Goal: Communication & Community: Answer question/provide support

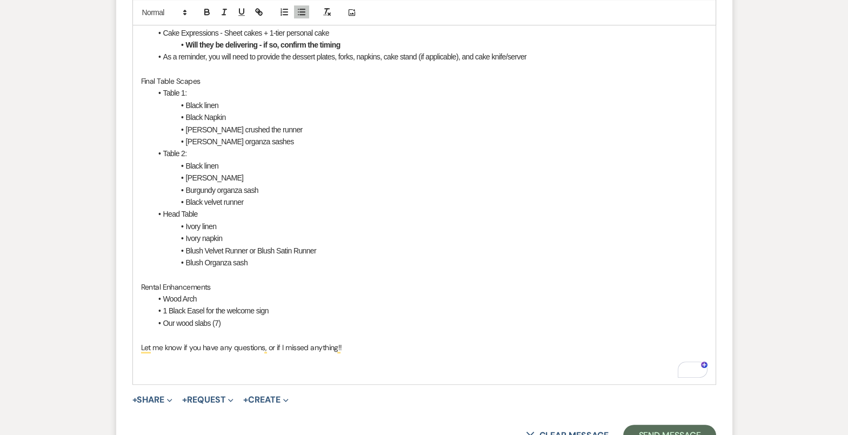
scroll to position [1104, 0]
click at [272, 369] on p "To enrich screen reader interactions, please activate Accessibility in Grammarl…" at bounding box center [424, 372] width 566 height 12
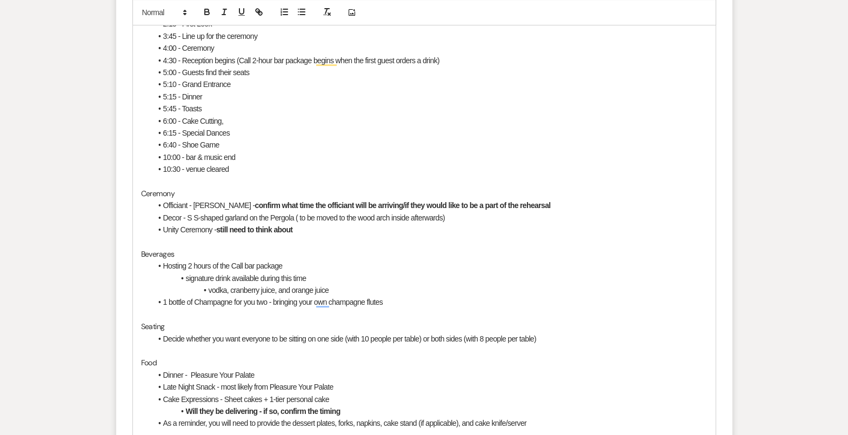
scroll to position [740, 0]
click at [432, 228] on li "Unity Ceremony - still need to think about" at bounding box center [429, 229] width 555 height 12
click at [191, 216] on span "Decor - S S-shaped garland on the Pergola ( to be moved to the wood arch inside…" at bounding box center [304, 216] width 282 height 9
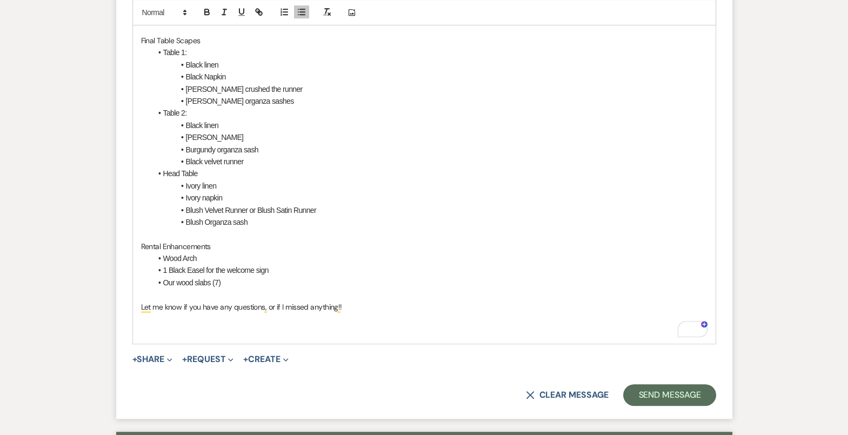
scroll to position [1371, 0]
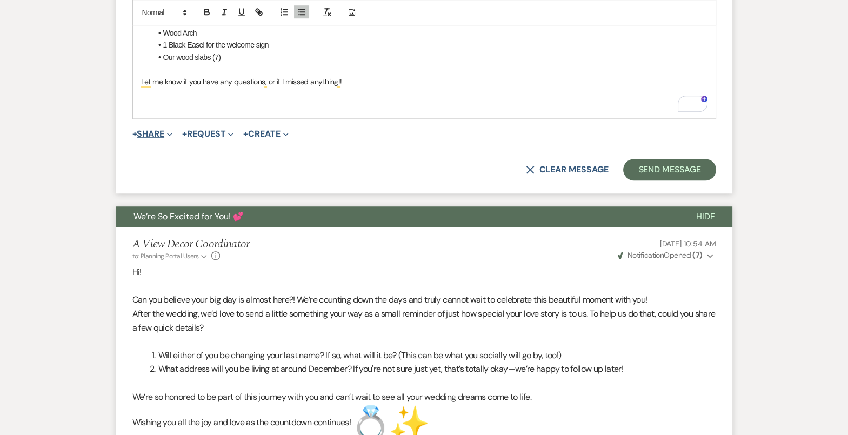
click at [156, 130] on button "+ Share Expand" at bounding box center [152, 134] width 41 height 9
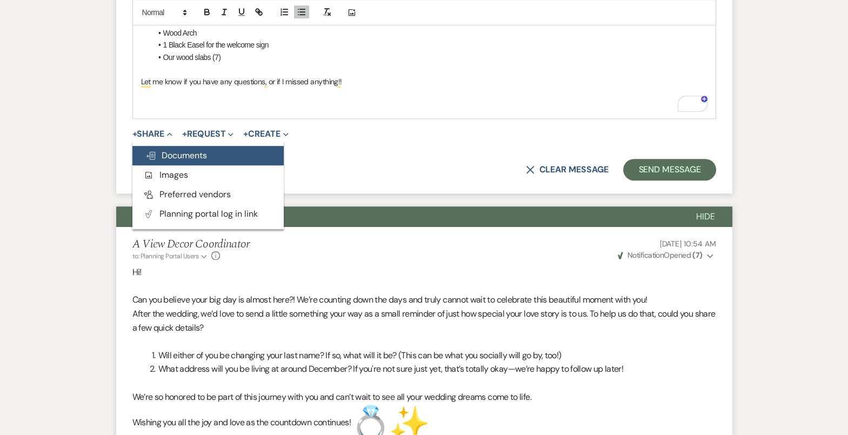
click at [176, 155] on span "Doc Upload Documents" at bounding box center [176, 155] width 62 height 11
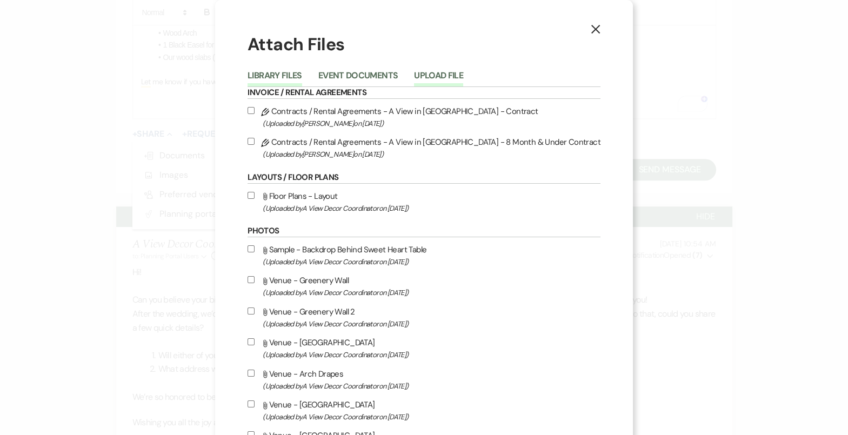
click at [463, 71] on button "Upload File" at bounding box center [438, 78] width 49 height 15
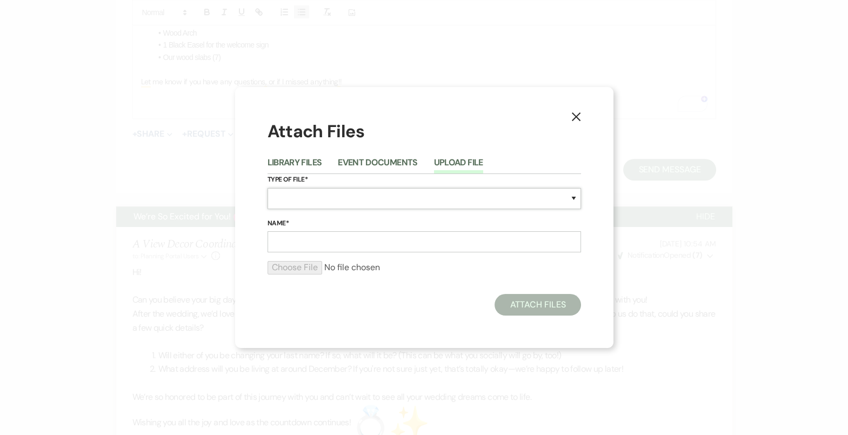
click at [306, 191] on select "Special Event Insurance Vendor Certificate of Insurance Contracts / Rental Agre…" at bounding box center [423, 198] width 313 height 21
select select "22"
click at [313, 247] on input "Name*" at bounding box center [423, 241] width 313 height 21
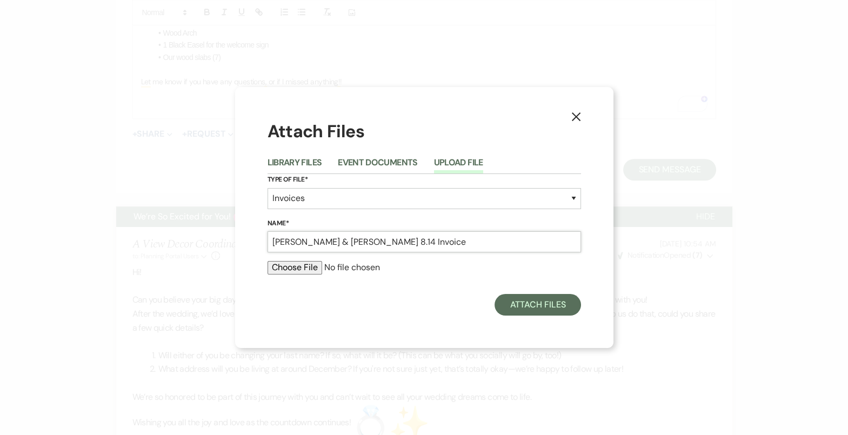
type input "Kristina & Andrew 8.14 Invoice"
click at [304, 270] on input "file" at bounding box center [423, 267] width 313 height 13
type input "C:\fakepath\job_invoice_1137672.pdf"
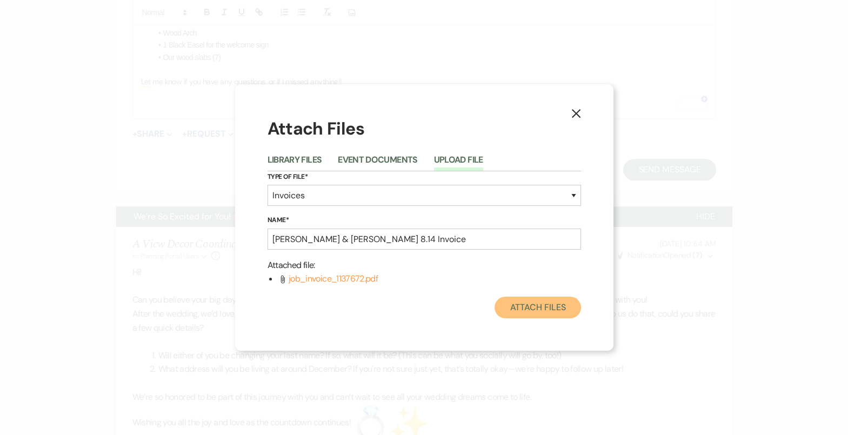
click at [538, 314] on button "Attach Files" at bounding box center [537, 308] width 86 height 22
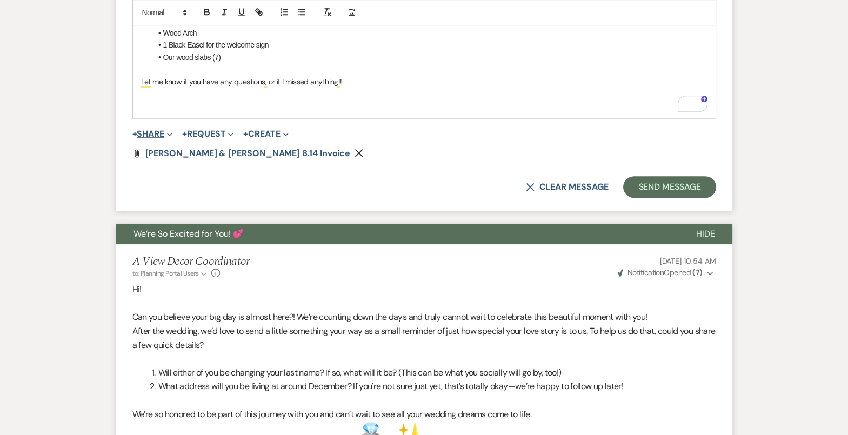
click at [159, 134] on button "+ Share Expand" at bounding box center [152, 134] width 41 height 9
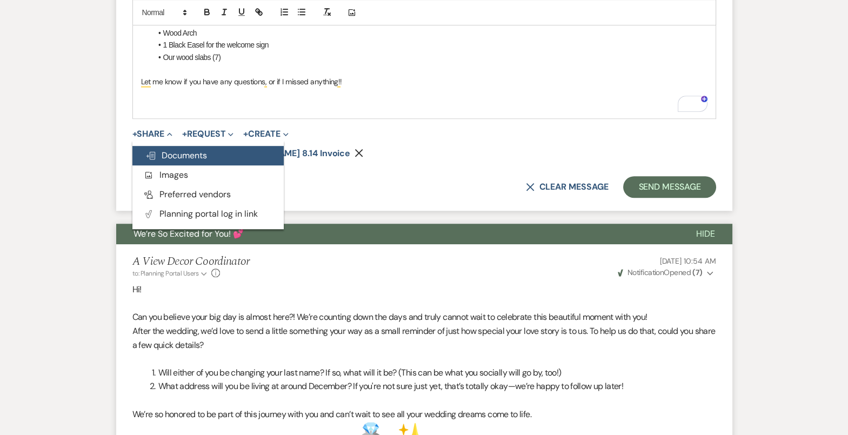
click at [192, 150] on span "Doc Upload Documents" at bounding box center [176, 155] width 62 height 11
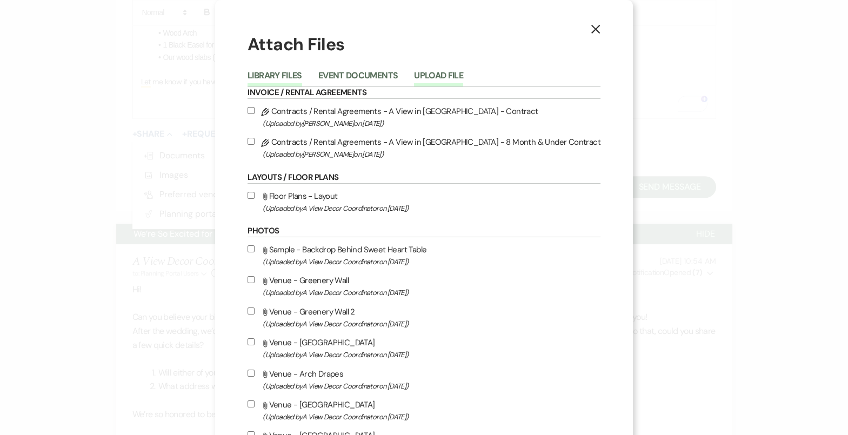
click at [462, 74] on button "Upload File" at bounding box center [438, 78] width 49 height 15
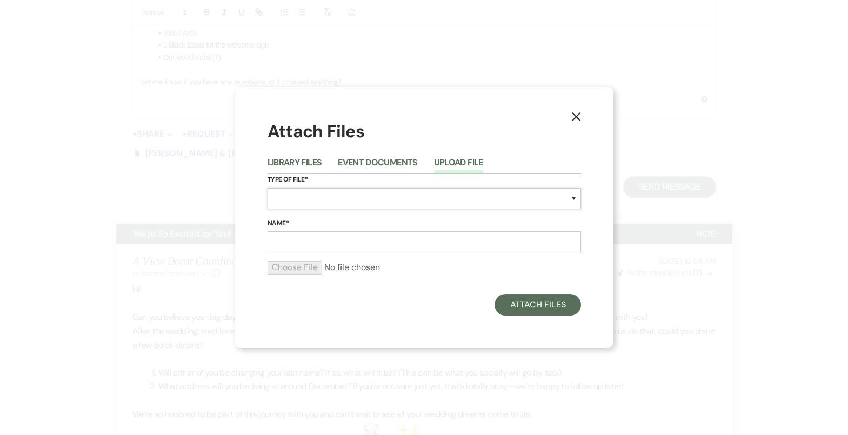
click at [407, 206] on select "Special Event Insurance Vendor Certificate of Insurance Contracts / Rental Agre…" at bounding box center [423, 198] width 313 height 21
select select "25"
click at [379, 246] on input "Name*" at bounding box center [423, 241] width 313 height 21
drag, startPoint x: 402, startPoint y: 243, endPoint x: 361, endPoint y: 244, distance: 40.6
click at [361, 244] on input "Kristina & Andrew 8.14 Invoice" at bounding box center [423, 241] width 313 height 21
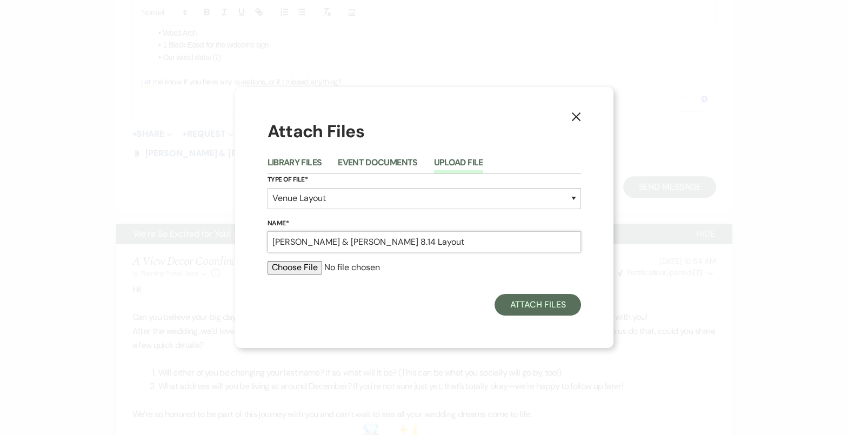
type input "Kristina & Andrew 8.14 Layout"
click at [310, 271] on input "file" at bounding box center [423, 267] width 313 height 13
type input "C:\fakepath\MainFloor17010TopsfromKirstinaMichl.pdf"
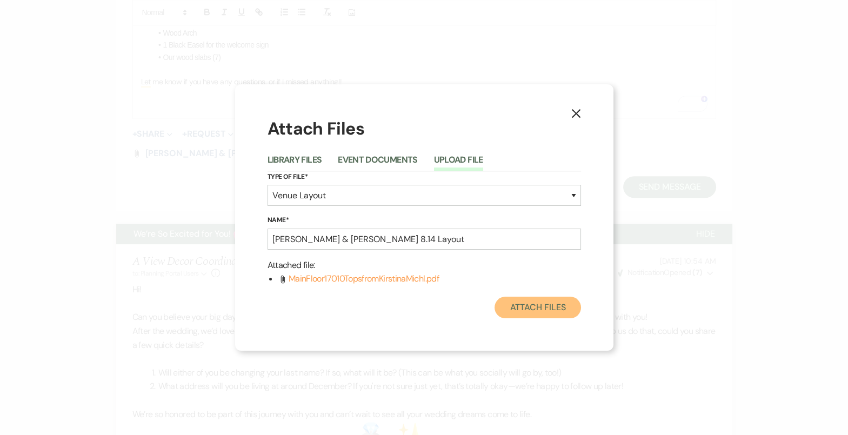
click at [544, 310] on button "Attach Files" at bounding box center [537, 308] width 86 height 22
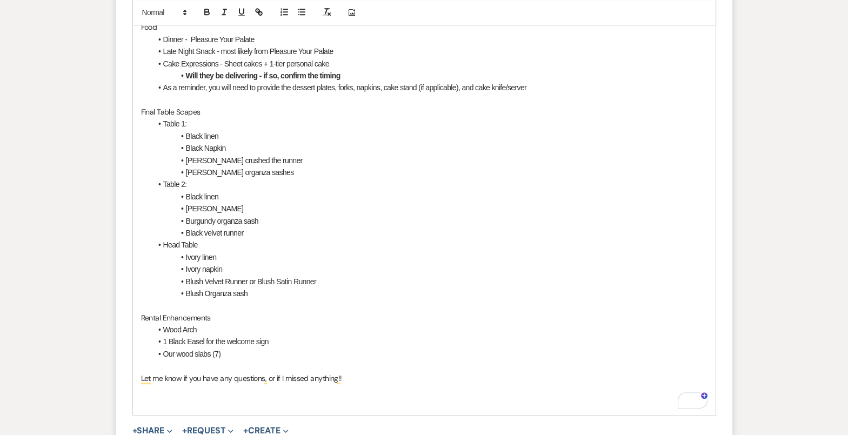
scroll to position [1043, 0]
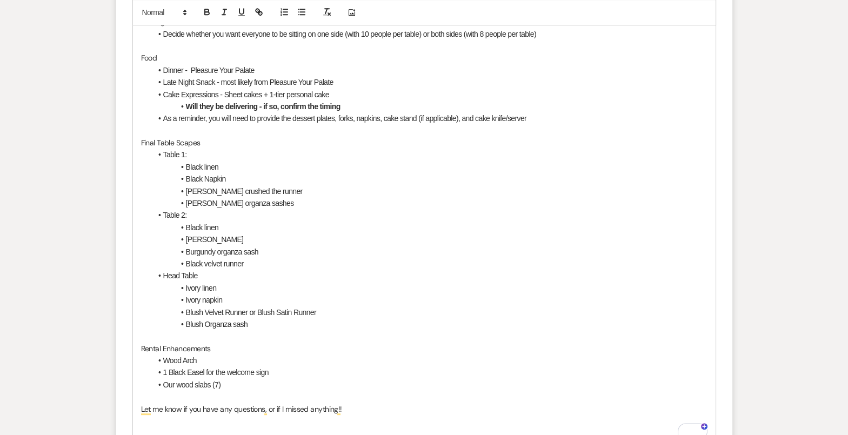
click at [357, 403] on p "Let me know if you have any questions, or if I missed anything!!" at bounding box center [424, 409] width 566 height 12
drag, startPoint x: 360, startPoint y: 407, endPoint x: 217, endPoint y: 25, distance: 408.7
click at [217, 25] on div "Hello! Thank you for coming in yesterday to meet! We are in our final push to t…" at bounding box center [424, 16] width 582 height 860
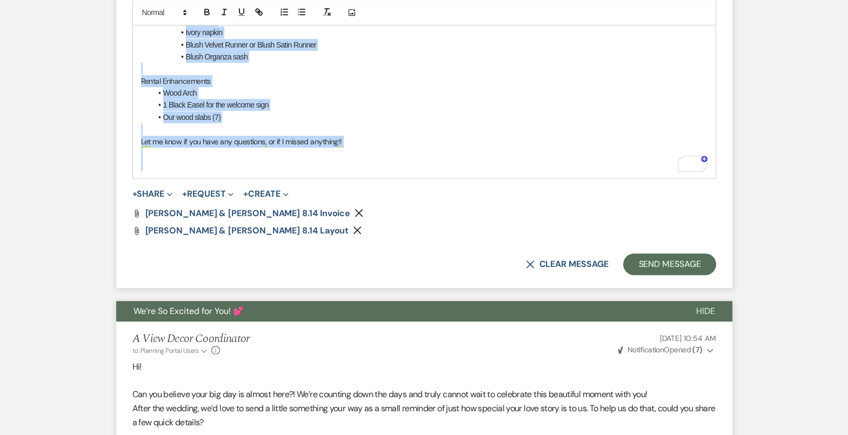
scroll to position [1317, 0]
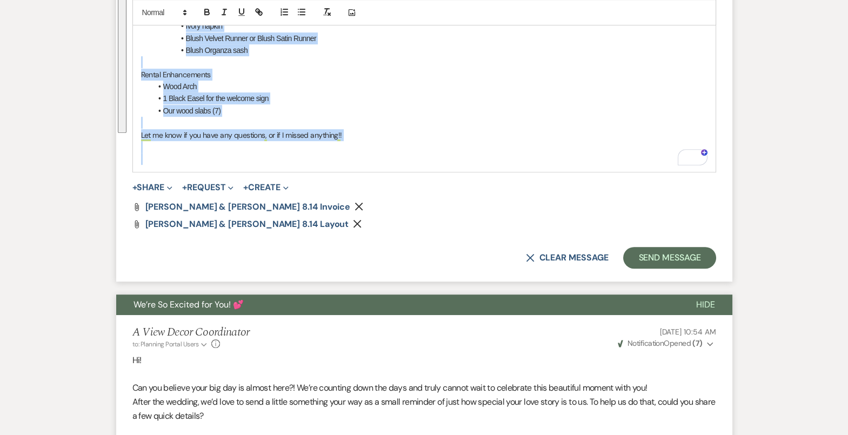
drag, startPoint x: 138, startPoint y: 348, endPoint x: 342, endPoint y: 209, distance: 247.0
copy div "Hello! Thank you for coming in yesterday to meet! We are in our final push to t…"
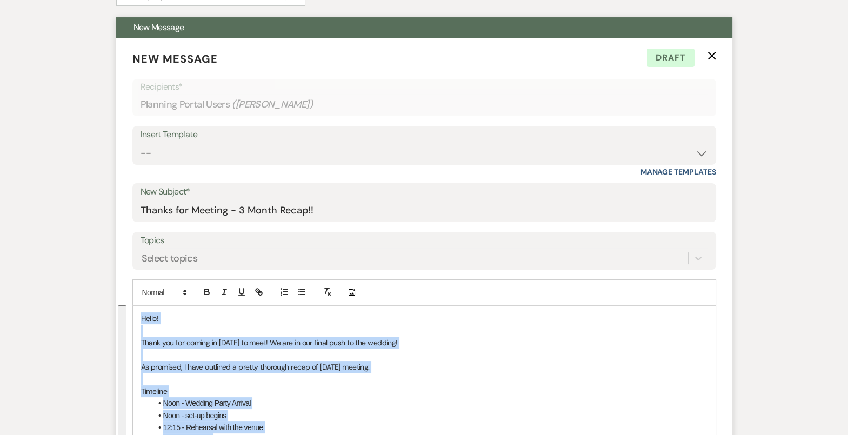
scroll to position [319, 0]
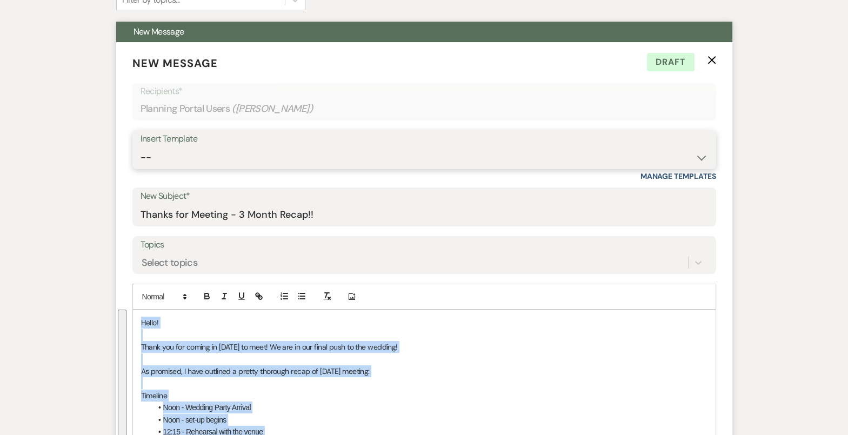
click at [313, 162] on select "-- Tour Confirmation Contract (Pre-Booked Leads) Out of office Inquiry Email Al…" at bounding box center [423, 157] width 567 height 21
select select "4142"
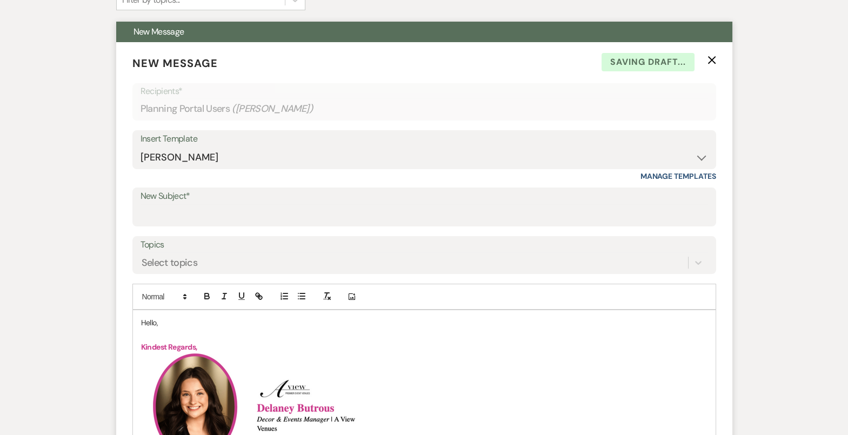
click at [150, 322] on p "Hello," at bounding box center [424, 323] width 566 height 12
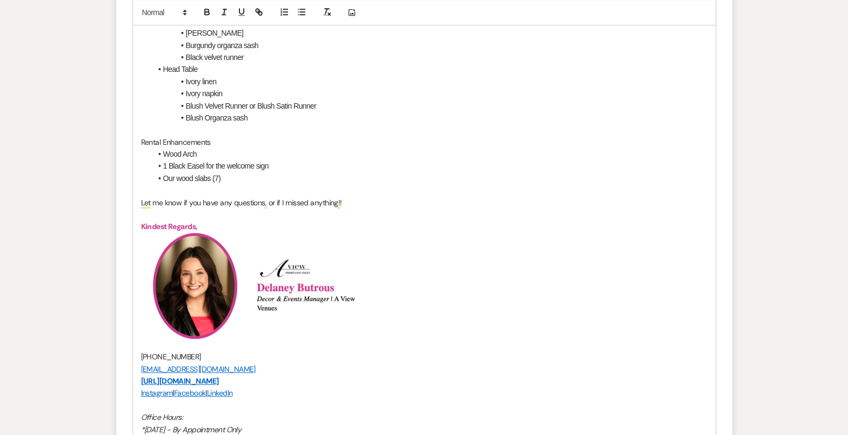
scroll to position [1251, 0]
click at [389, 238] on h2 "﻿ ﻿ ﻿ ﻿" at bounding box center [424, 284] width 566 height 106
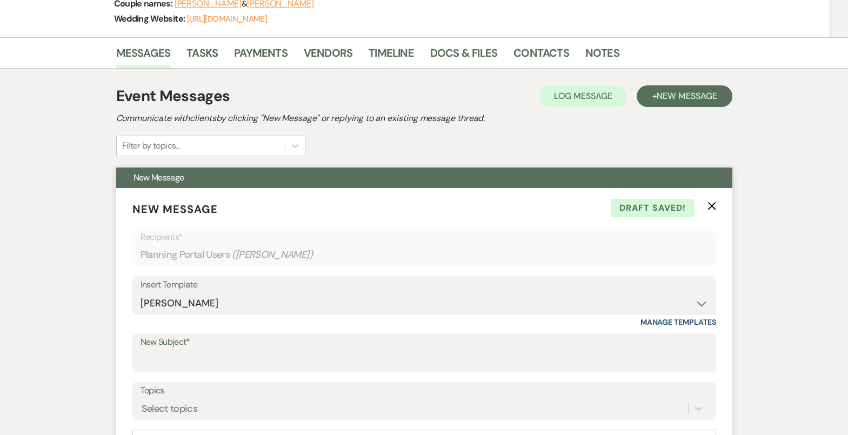
scroll to position [163, 0]
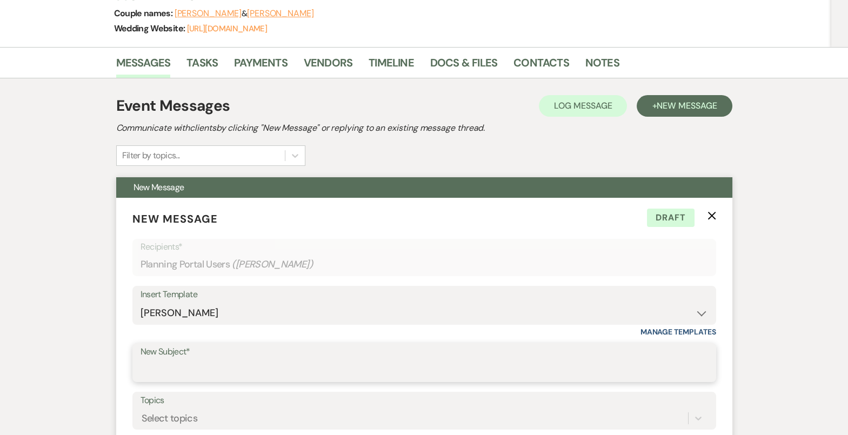
click at [274, 370] on input "New Subject*" at bounding box center [423, 370] width 567 height 21
type input "Thanks for Meeting - 3 Month Recap!!"
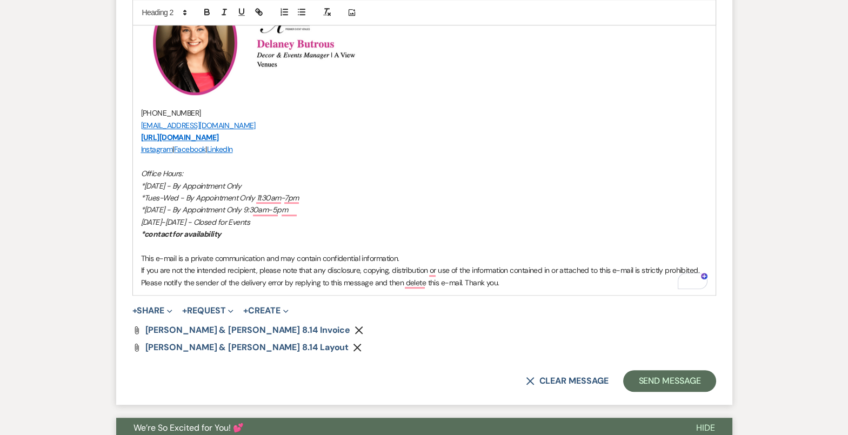
scroll to position [1529, 0]
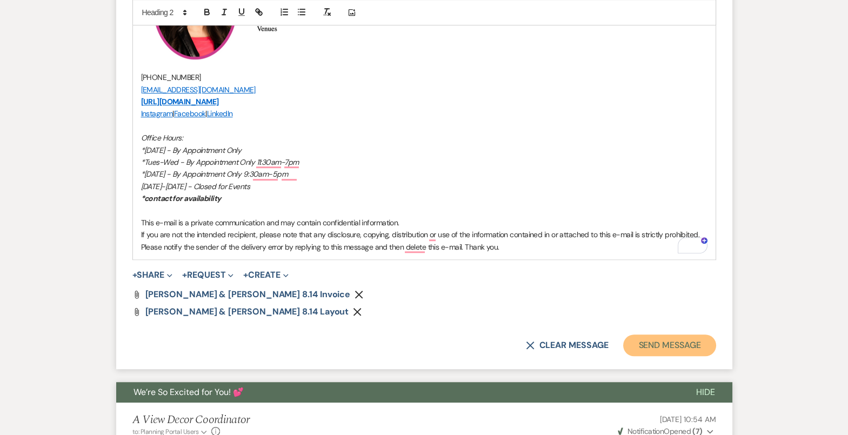
click at [649, 347] on button "Send Message" at bounding box center [669, 345] width 92 height 22
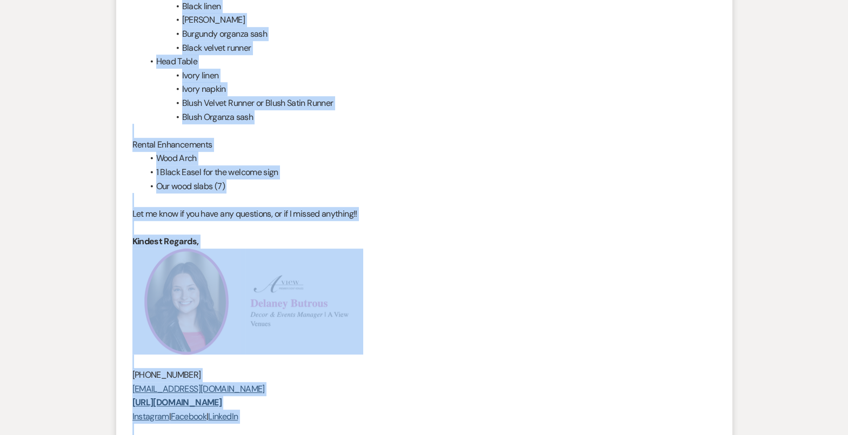
scroll to position [1158, 0]
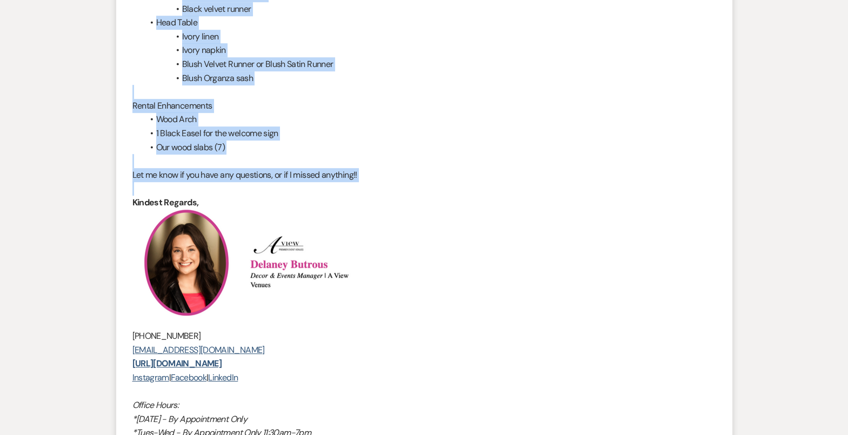
drag, startPoint x: 132, startPoint y: 73, endPoint x: 477, endPoint y: 190, distance: 364.1
copy div "Hello! Thank you for coming in yesterday to meet! We are in our final push to t…"
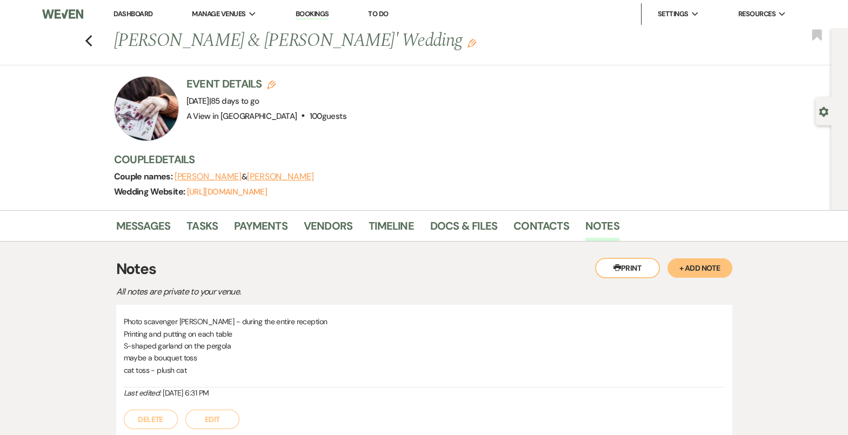
click at [86, 31] on div "Previous [PERSON_NAME] & [PERSON_NAME]' Wedding Edit Bookmark" at bounding box center [413, 46] width 836 height 37
click at [91, 42] on icon "Previous" at bounding box center [89, 41] width 8 height 13
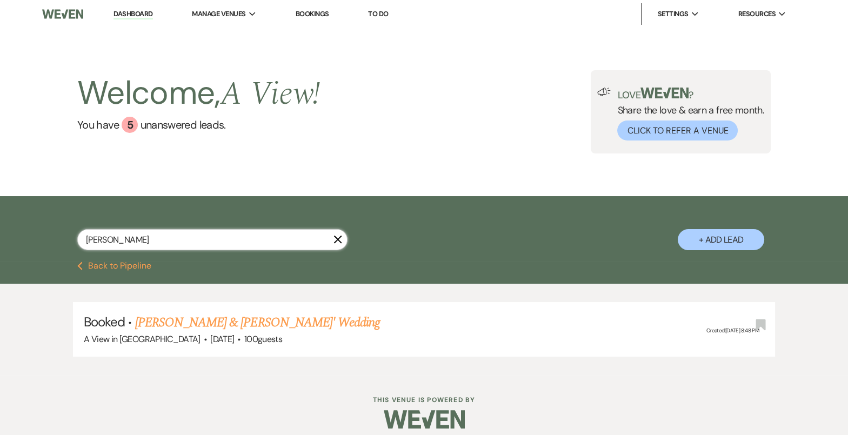
click at [149, 233] on input "[PERSON_NAME]" at bounding box center [212, 239] width 270 height 21
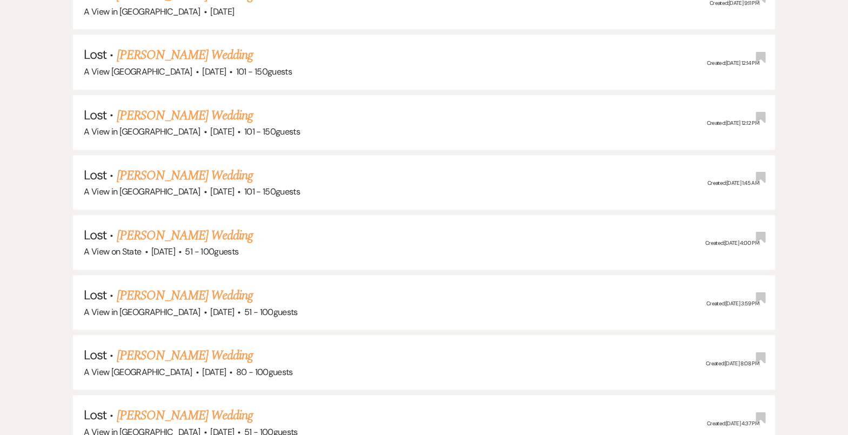
scroll to position [2214, 0]
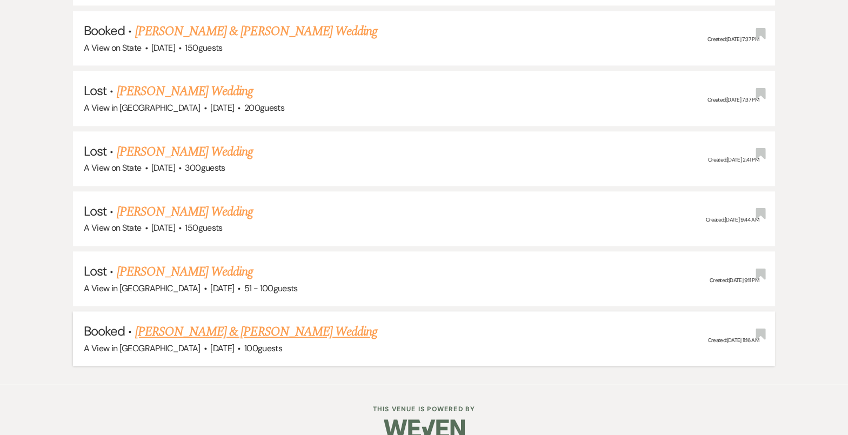
type input "[PERSON_NAME]"
click at [228, 322] on link "[PERSON_NAME] & [PERSON_NAME] Wedding" at bounding box center [256, 331] width 242 height 19
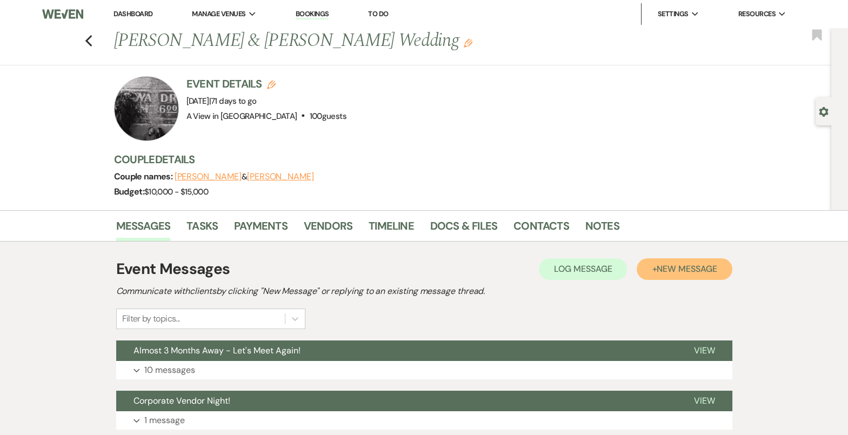
click at [687, 266] on span "New Message" at bounding box center [686, 268] width 60 height 11
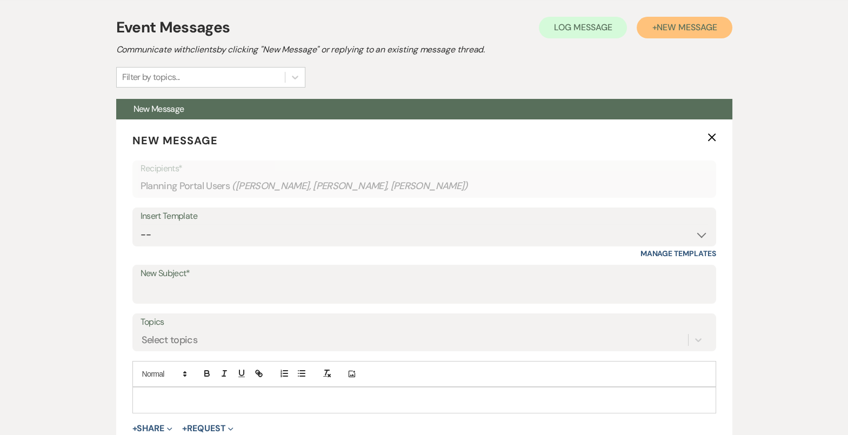
scroll to position [293, 0]
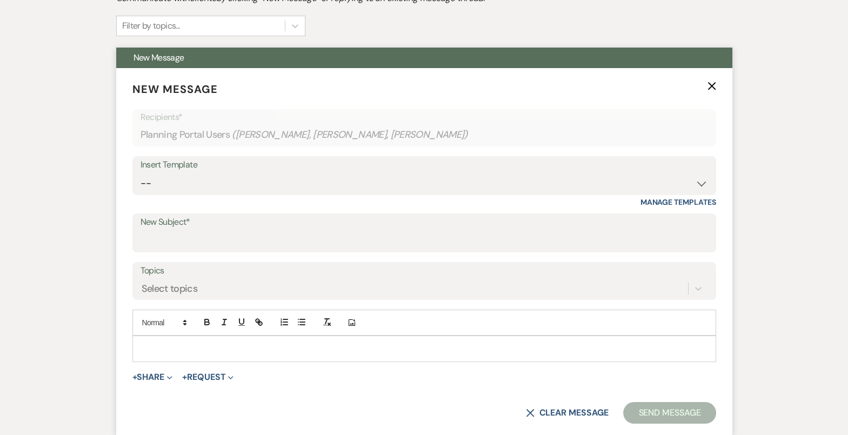
click at [296, 340] on div at bounding box center [424, 348] width 582 height 25
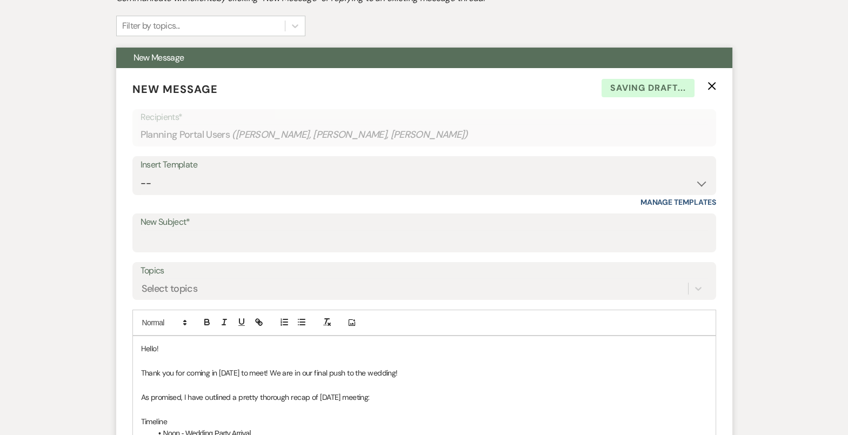
click at [196, 350] on p "Hello!" at bounding box center [424, 349] width 566 height 12
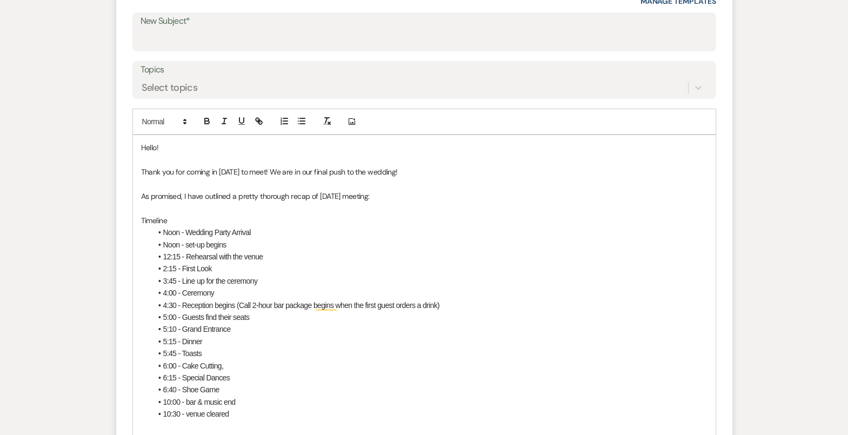
scroll to position [557, 0]
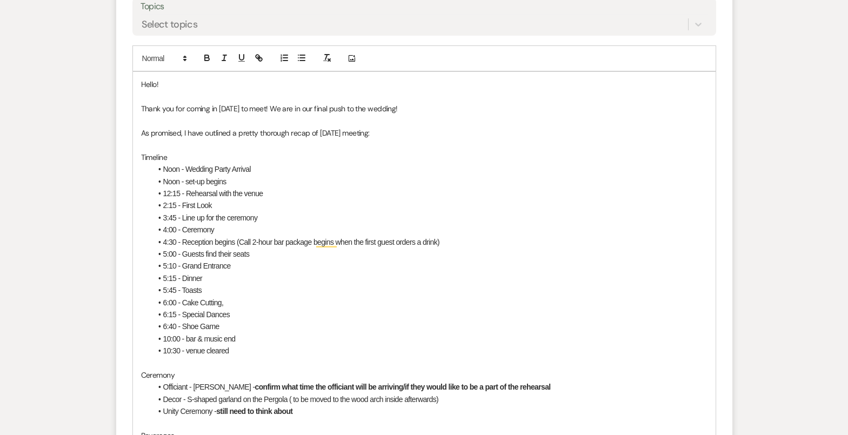
click at [227, 205] on li "2:15 - First Look" at bounding box center [429, 205] width 555 height 12
drag, startPoint x: 177, startPoint y: 202, endPoint x: 163, endPoint y: 202, distance: 13.5
click at [163, 202] on li "2:15 - First Look" at bounding box center [429, 205] width 555 height 12
drag, startPoint x: 210, startPoint y: 206, endPoint x: 158, endPoint y: 204, distance: 51.9
click at [158, 204] on li "??? - First Look" at bounding box center [429, 205] width 555 height 12
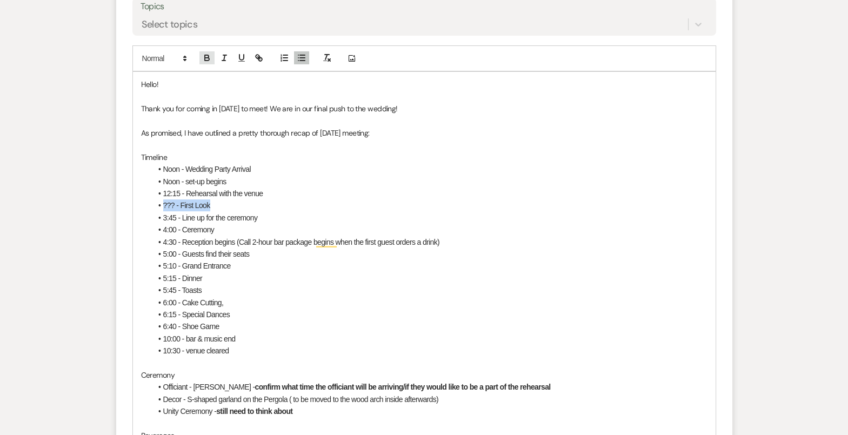
click at [205, 53] on icon "button" at bounding box center [207, 58] width 10 height 10
click at [176, 219] on li "3:45 - Line up for the ceremony" at bounding box center [429, 218] width 555 height 12
click at [232, 226] on li "4:00 - Ceremony" at bounding box center [429, 230] width 555 height 12
click at [173, 224] on li "4:00 - Ceremony" at bounding box center [429, 230] width 555 height 12
click at [172, 240] on li "4:30 - Reception begins (Call 2-hour bar package begins when the first guest or…" at bounding box center [429, 242] width 555 height 12
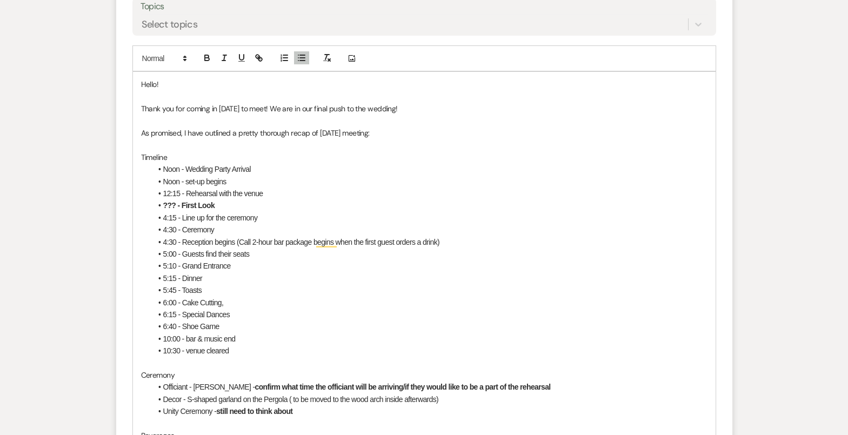
click at [165, 240] on li "4:30 - Reception begins (Call 2-hour bar package begins when the first guest or…" at bounding box center [429, 242] width 555 height 12
click at [172, 240] on li "5:30 - Reception begins (Call 2-hour bar package begins when the first guest or…" at bounding box center [429, 242] width 555 height 12
drag, startPoint x: 239, startPoint y: 240, endPoint x: 439, endPoint y: 238, distance: 199.9
click at [439, 238] on li "5:00 - Reception begins (Call 2-hour bar package begins when the first guest or…" at bounding box center [429, 242] width 555 height 12
click at [470, 260] on li "5:10 - Grand Entrance" at bounding box center [429, 266] width 555 height 12
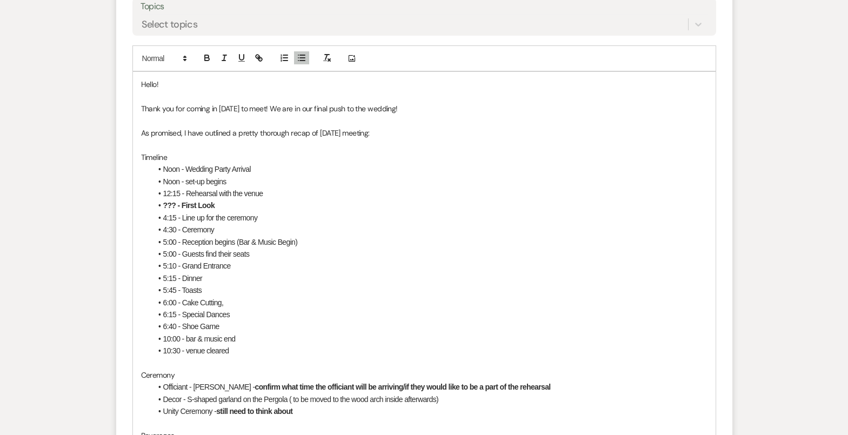
click at [173, 254] on li "5:00 - Guests find their seats" at bounding box center [429, 254] width 555 height 12
click at [178, 251] on li "5:00 - Guests find their seats" at bounding box center [429, 254] width 555 height 12
click at [175, 252] on li "5:00 - Guests find their seats" at bounding box center [429, 254] width 555 height 12
click at [164, 253] on li "5:0 - Guests find their seats" at bounding box center [429, 254] width 555 height 12
click at [166, 264] on li "5:10 - Grand Entrance" at bounding box center [429, 266] width 555 height 12
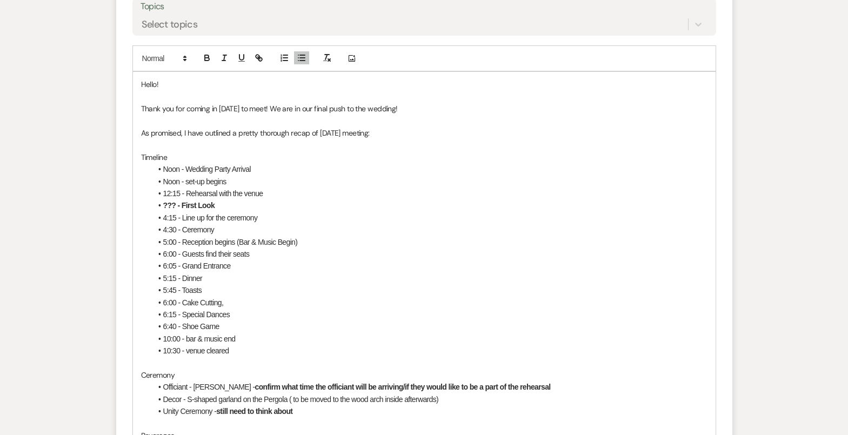
click at [166, 277] on li "5:15 - Dinner" at bounding box center [429, 278] width 555 height 12
click at [166, 288] on li "5:45 - Toasts" at bounding box center [429, 290] width 555 height 12
click at [170, 290] on li "6:45 - Toasts" at bounding box center [429, 290] width 555 height 12
drag, startPoint x: 204, startPoint y: 289, endPoint x: 182, endPoint y: 286, distance: 22.3
click at [182, 286] on li "6:30 - Toasts" at bounding box center [429, 290] width 555 height 12
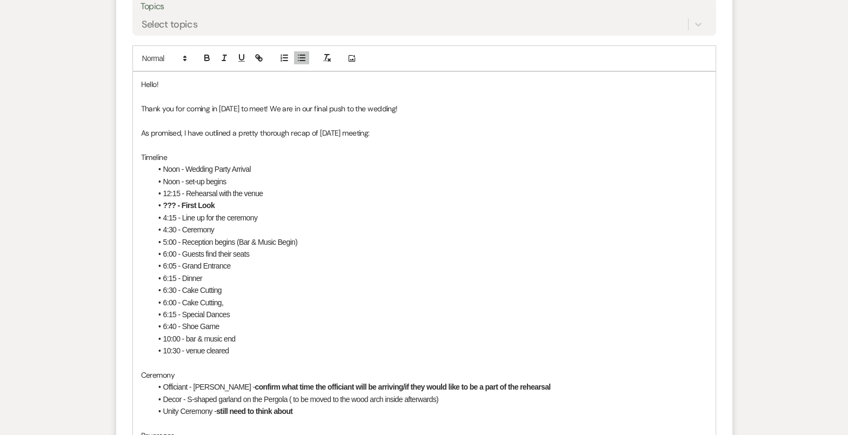
click at [177, 300] on li "6:00 - Cake Cutting," at bounding box center [429, 303] width 555 height 12
drag, startPoint x: 222, startPoint y: 303, endPoint x: 183, endPoint y: 303, distance: 38.9
click at [183, 303] on li "6:45 - Cake Cutting," at bounding box center [429, 303] width 555 height 12
click at [174, 312] on li "6:15 - Special Dances" at bounding box center [429, 315] width 555 height 12
click at [176, 323] on li "6:40 - Shoe Game" at bounding box center [429, 326] width 555 height 12
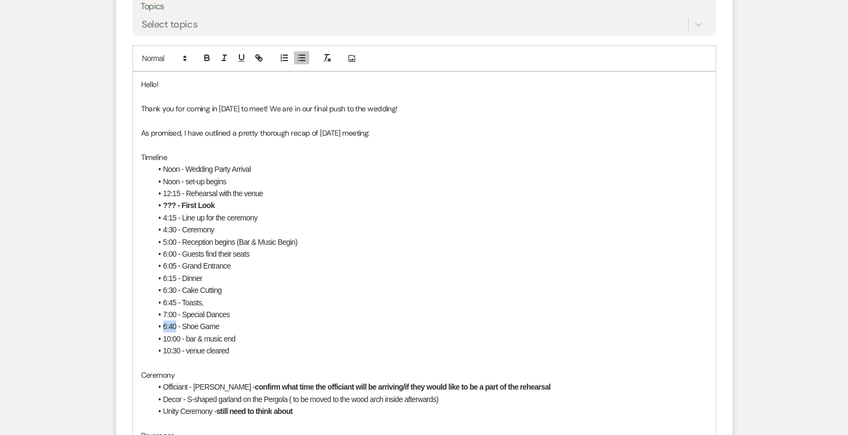
drag, startPoint x: 177, startPoint y: 324, endPoint x: 163, endPoint y: 324, distance: 13.5
click at [163, 324] on li "6:40 - Shoe Game" at bounding box center [429, 326] width 555 height 12
drag, startPoint x: 266, startPoint y: 321, endPoint x: 218, endPoint y: 321, distance: 48.1
click at [218, 321] on li "10:15 Last Dance - Shoe Game" at bounding box center [429, 326] width 555 height 12
click at [217, 297] on li "6:45 - Toasts," at bounding box center [429, 303] width 555 height 12
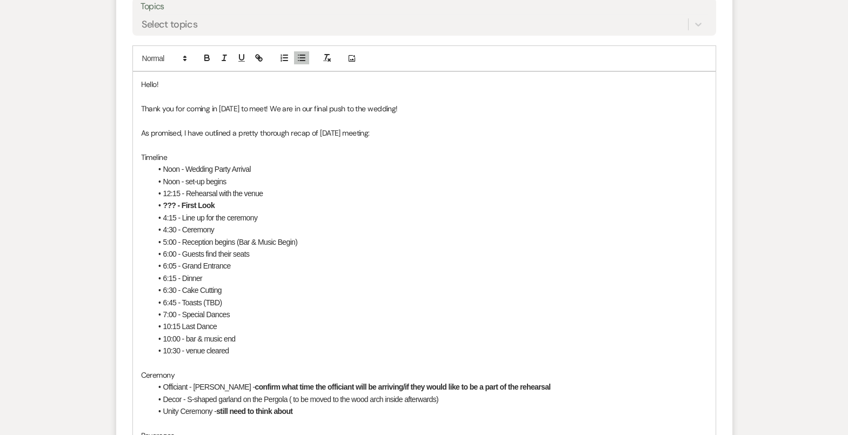
click at [226, 297] on li "6:45 - Toasts (TBD)" at bounding box center [429, 303] width 555 height 12
drag, startPoint x: 225, startPoint y: 299, endPoint x: 160, endPoint y: 298, distance: 64.8
click at [160, 299] on li "6:45 - Toasts (TBD)" at bounding box center [429, 303] width 555 height 12
drag, startPoint x: 207, startPoint y: 59, endPoint x: 209, endPoint y: 85, distance: 26.0
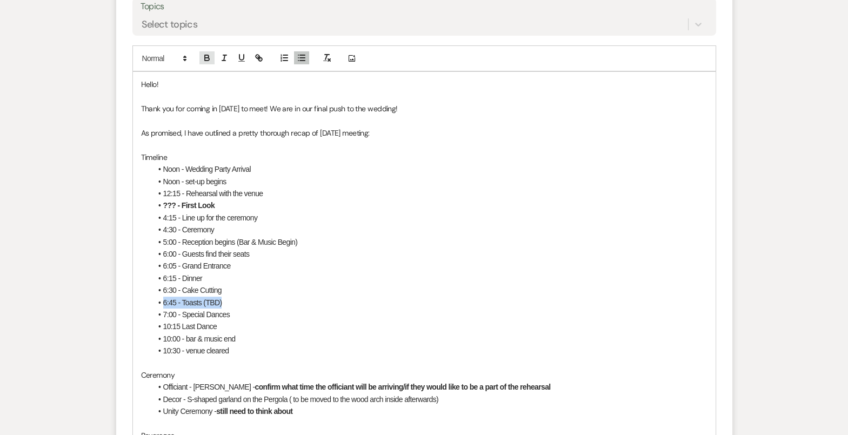
click at [207, 59] on icon "button" at bounding box center [207, 58] width 10 height 10
click at [249, 353] on li "10:30 - venue cleared" at bounding box center [429, 351] width 555 height 12
click at [181, 336] on li "10:00 - bar & music end" at bounding box center [429, 339] width 555 height 12
click at [245, 334] on li "10:30- bar & music end" at bounding box center [429, 339] width 555 height 12
click at [188, 338] on li "10:30- bar & music end" at bounding box center [429, 339] width 555 height 12
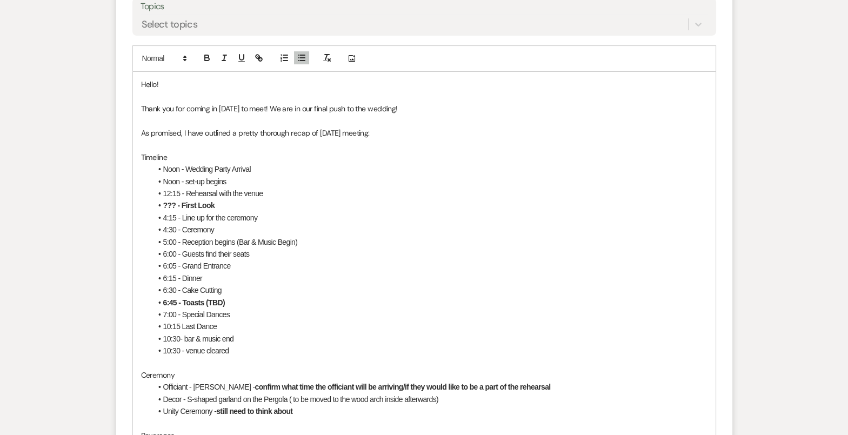
click at [206, 339] on li "10:30- bar & music end" at bounding box center [429, 339] width 555 height 12
click at [180, 349] on li "10:30 - venue cleared" at bounding box center [429, 351] width 555 height 12
click at [233, 349] on li "11:00 - venue cleared" at bounding box center [429, 351] width 555 height 12
click at [187, 338] on li "10:30- bar & music end" at bounding box center [429, 339] width 555 height 12
click at [205, 340] on li "10:30- Bar & music end" at bounding box center [429, 339] width 555 height 12
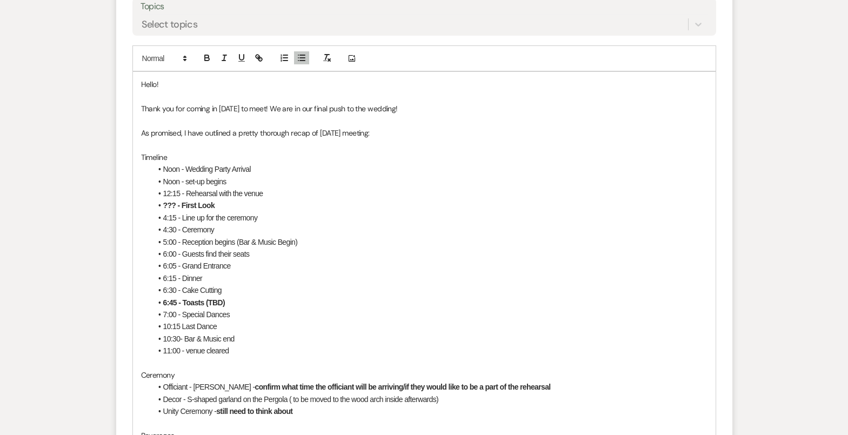
click at [190, 350] on li "11:00 - venue cleared" at bounding box center [429, 351] width 555 height 12
click at [266, 346] on li "11:00 - Venue cleared" at bounding box center [429, 351] width 555 height 12
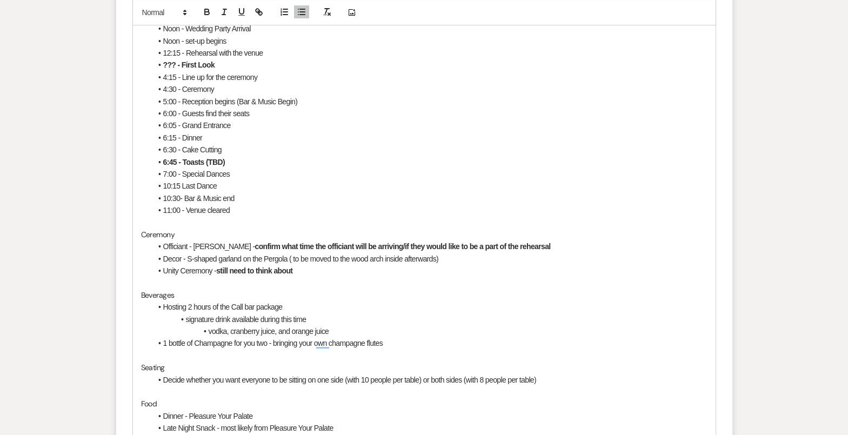
scroll to position [698, 0]
drag, startPoint x: 196, startPoint y: 243, endPoint x: 249, endPoint y: 244, distance: 53.5
click at [249, 244] on li "Officiant - [PERSON_NAME] - confirm what time the officiant will be arriving/if…" at bounding box center [429, 246] width 555 height 12
click at [253, 244] on strong "confirm what time the officiant will be arriving/if they would like to be a par…" at bounding box center [401, 246] width 296 height 9
click at [253, 245] on strong "confirm what time the officiant will be arriving/if they would like to be a par…" at bounding box center [401, 246] width 296 height 9
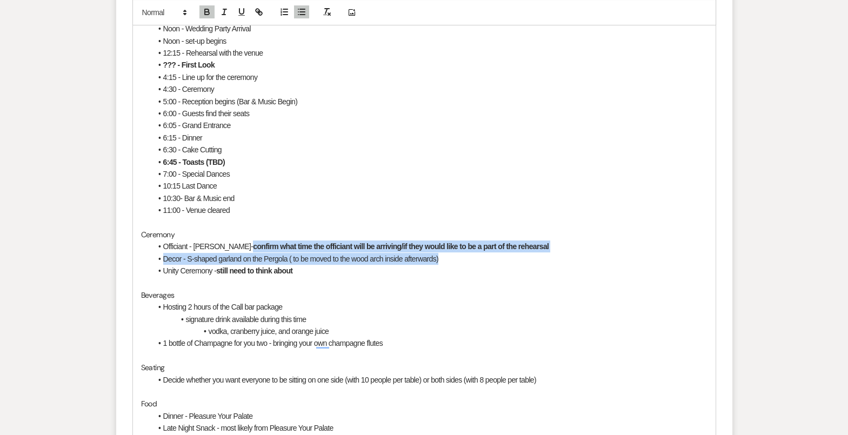
drag, startPoint x: 240, startPoint y: 245, endPoint x: 552, endPoint y: 249, distance: 311.8
click at [552, 249] on li "Officiant - [PERSON_NAME]- confirm what time the officiant will be arriving/if …" at bounding box center [429, 246] width 555 height 12
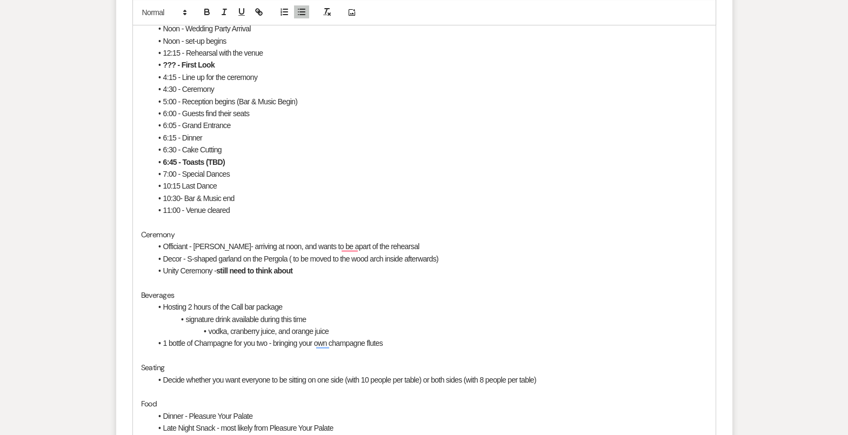
click at [236, 246] on li "Officiant - [PERSON_NAME]- arriving at noon, and wants to be apart of the rehea…" at bounding box center [429, 246] width 555 height 12
click at [351, 245] on li "Officiant - [PERSON_NAME] - arriving at noon, and wants to be apart of the rehe…" at bounding box center [429, 246] width 555 height 12
click at [186, 256] on li "Decor - S-shaped garland on the Pergola ( to be moved to the wood arch inside a…" at bounding box center [429, 259] width 555 height 12
drag, startPoint x: 314, startPoint y: 257, endPoint x: 419, endPoint y: 260, distance: 104.9
click at [420, 260] on li "Decor - might do teal cheese cloth for the pergola S-shaped garland on the Perg…" at bounding box center [429, 259] width 555 height 12
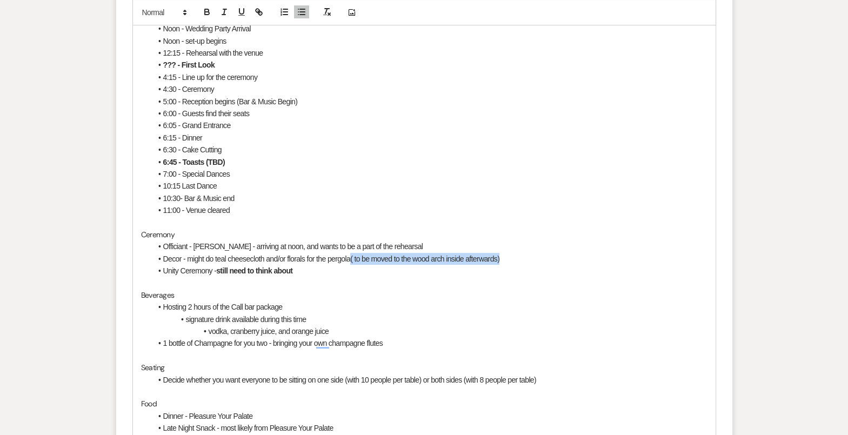
drag, startPoint x: 353, startPoint y: 258, endPoint x: 504, endPoint y: 262, distance: 150.3
click at [504, 262] on li "Decor - might do teal cheesecloth and/or florals for the pergola( to be moved t…" at bounding box center [429, 259] width 555 height 12
drag, startPoint x: 296, startPoint y: 271, endPoint x: 218, endPoint y: 270, distance: 77.8
click at [218, 270] on li "Unity Ceremony - still need to think about" at bounding box center [429, 271] width 555 height 12
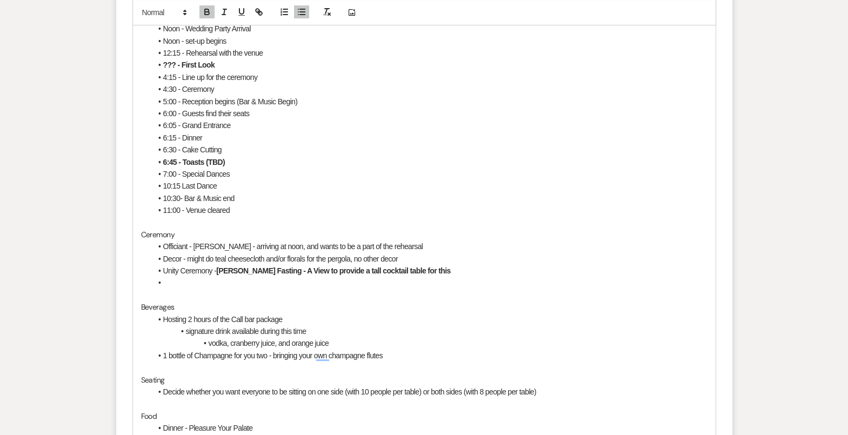
click at [317, 278] on li "To enrich screen reader interactions, please activate Accessibility in Grammarl…" at bounding box center [429, 283] width 555 height 12
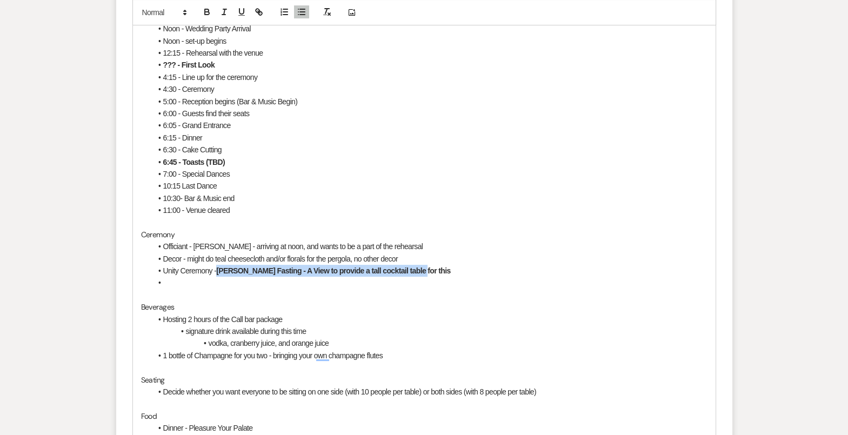
drag, startPoint x: 218, startPoint y: 269, endPoint x: 409, endPoint y: 266, distance: 191.3
click at [409, 266] on strong "[PERSON_NAME] Fasting - A View to provide a tall cocktail table for this" at bounding box center [333, 270] width 234 height 9
click at [205, 14] on icon "button" at bounding box center [207, 13] width 4 height 3
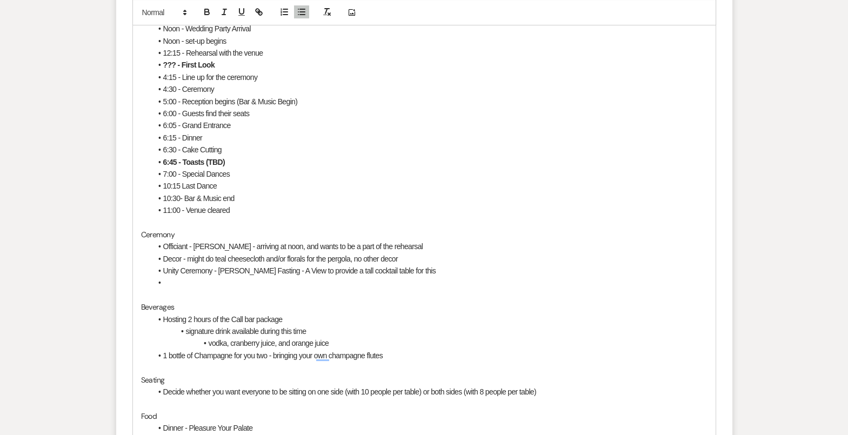
click at [236, 271] on li "Unity Ceremony - [PERSON_NAME] Fasting - A View to provide a tall cocktail tabl…" at bounding box center [429, 271] width 555 height 12
click at [242, 277] on li "To enrich screen reader interactions, please activate Accessibility in Grammarl…" at bounding box center [429, 283] width 555 height 12
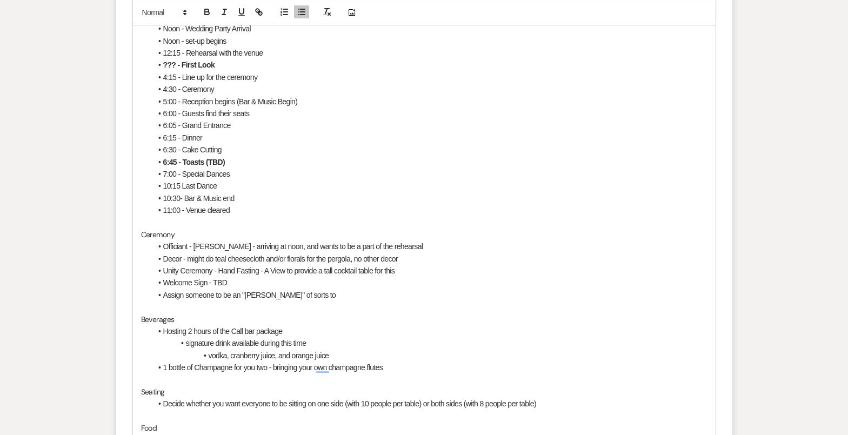
click at [306, 284] on li "Welcome Sign - TBD" at bounding box center [429, 283] width 555 height 12
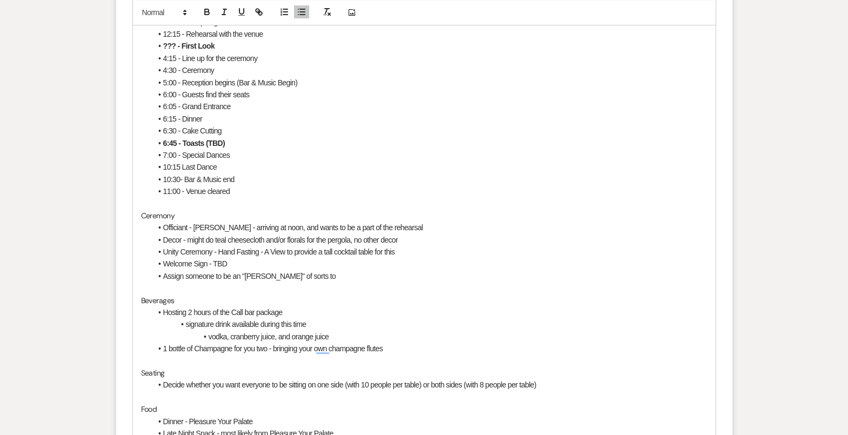
scroll to position [720, 0]
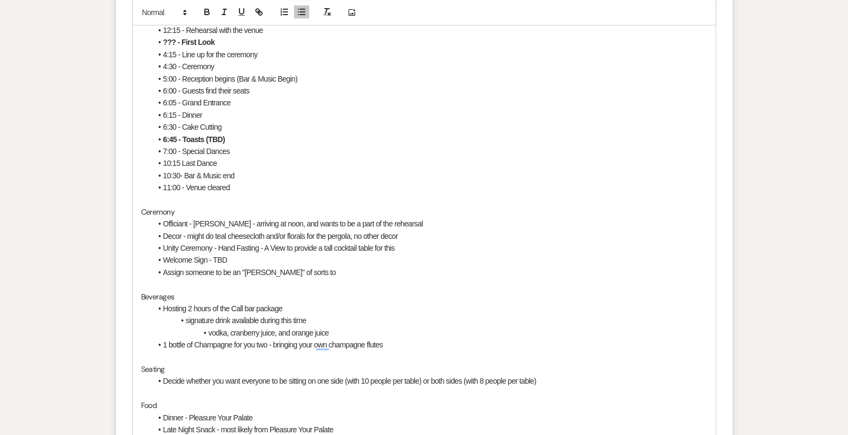
click at [298, 284] on p "To enrich screen reader interactions, please activate Accessibility in Grammarl…" at bounding box center [424, 284] width 566 height 12
click at [300, 271] on li "Assign someone to be an "[PERSON_NAME]" of sorts to" at bounding box center [429, 272] width 555 height 12
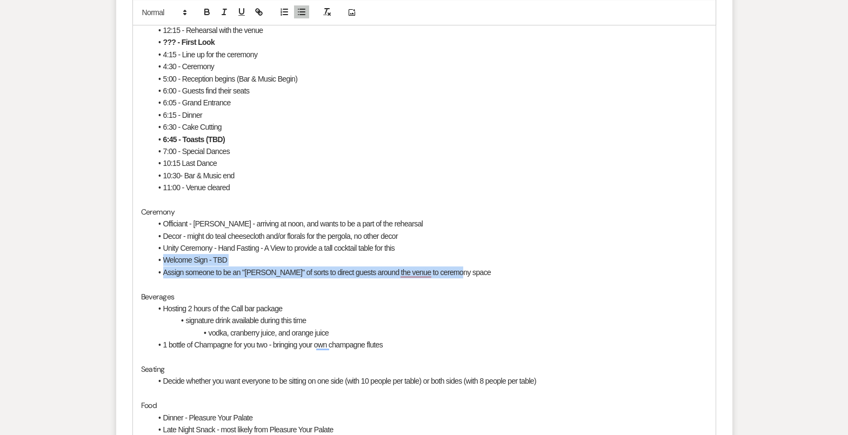
drag, startPoint x: 474, startPoint y: 269, endPoint x: 162, endPoint y: 257, distance: 313.1
click at [162, 258] on ul "Officiant - [PERSON_NAME] - arriving at noon, and wants to be a part of the reh…" at bounding box center [429, 248] width 555 height 61
click at [210, 10] on icon "button" at bounding box center [207, 13] width 10 height 10
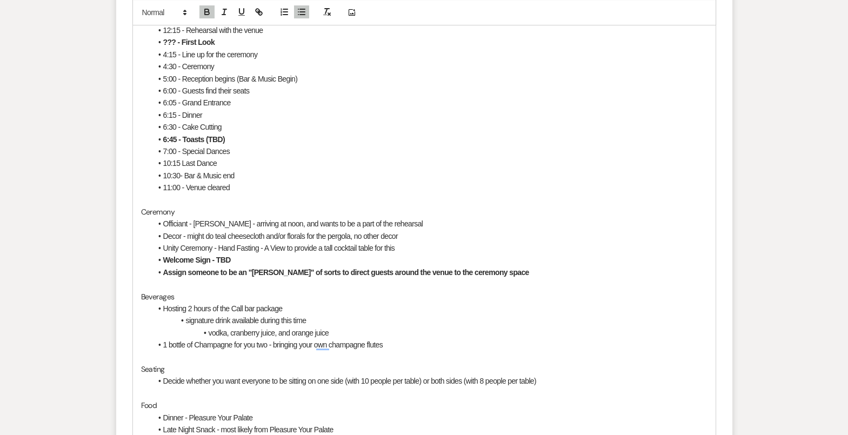
click at [504, 266] on li "Assign someone to be an "[PERSON_NAME]" of sorts to direct guests around the ve…" at bounding box center [429, 272] width 555 height 12
click at [189, 306] on li "Hosting 2 hours of the Call bar package" at bounding box center [429, 309] width 555 height 12
drag, startPoint x: 318, startPoint y: 305, endPoint x: 216, endPoint y: 303, distance: 102.7
click at [215, 303] on li "Hosting Premium 2 hours of the Call bar package" at bounding box center [429, 309] width 555 height 12
click at [344, 315] on li "signature drink available during this time" at bounding box center [429, 320] width 555 height 12
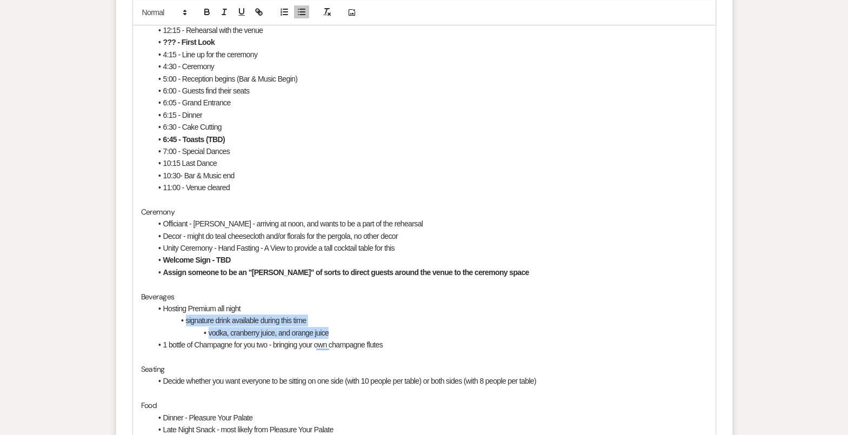
drag, startPoint x: 344, startPoint y: 330, endPoint x: 177, endPoint y: 319, distance: 167.8
click at [177, 319] on ul "Hosting Premium all night signature drink available during this time vodka, cra…" at bounding box center [429, 327] width 555 height 49
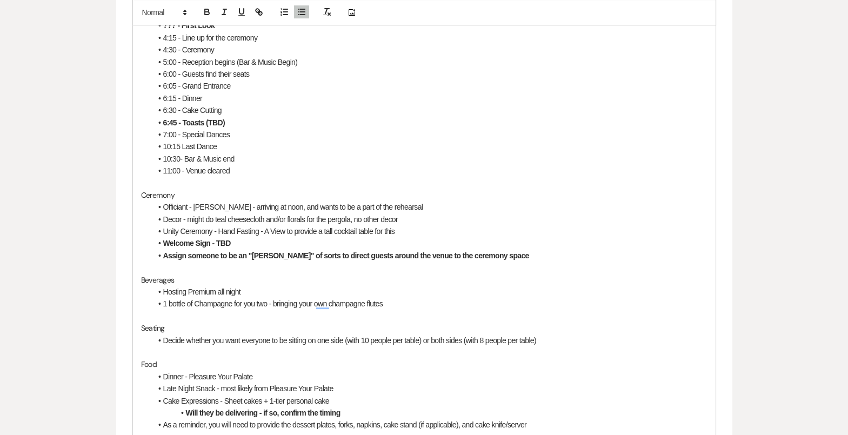
scroll to position [738, 0]
drag, startPoint x: 394, startPoint y: 304, endPoint x: 267, endPoint y: 302, distance: 126.4
click at [267, 303] on li "1 bottle of Champagne for you two - bringing your own champagne flutes" at bounding box center [429, 303] width 555 height 12
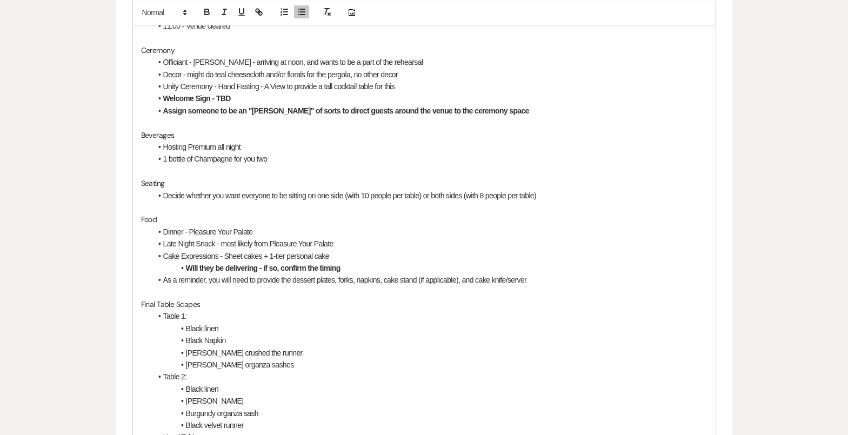
scroll to position [881, 0]
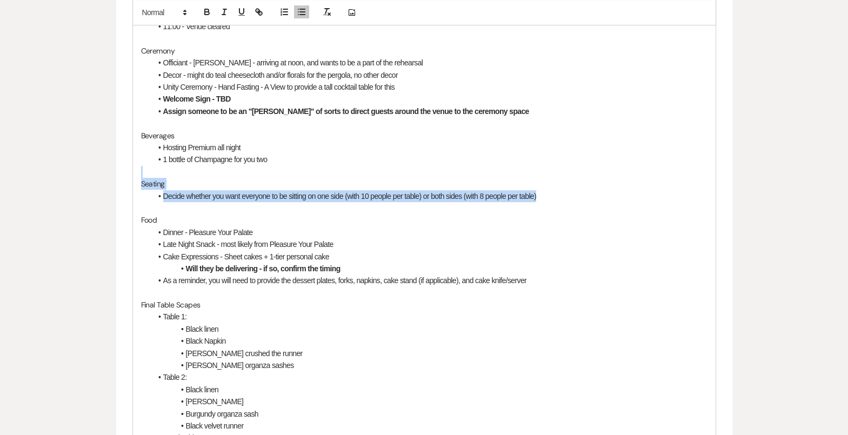
drag, startPoint x: 554, startPoint y: 192, endPoint x: 212, endPoint y: 169, distance: 343.3
click at [212, 169] on div "Hello! Thank you for coming in [DATE] to meet! We are in our final push to the …" at bounding box center [424, 172] width 582 height 848
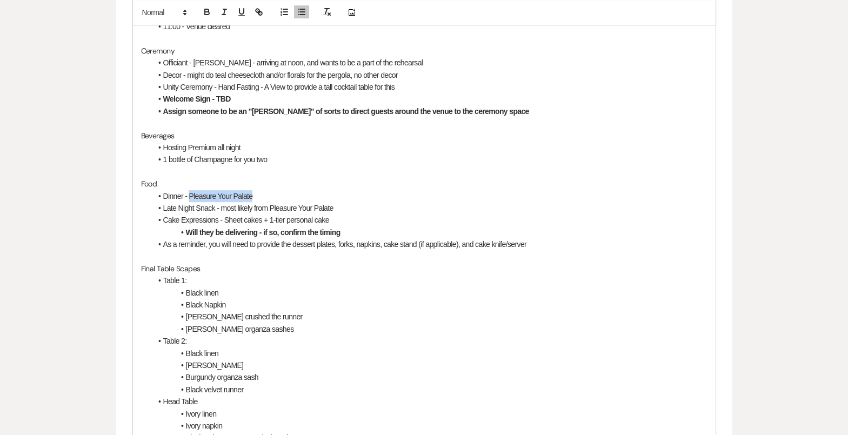
drag, startPoint x: 257, startPoint y: 195, endPoint x: 189, endPoint y: 192, distance: 68.1
click at [189, 192] on li "Dinner - Pleasure Your Palate" at bounding box center [429, 196] width 555 height 12
drag, startPoint x: 344, startPoint y: 207, endPoint x: 160, endPoint y: 205, distance: 183.7
click at [160, 206] on li "Late Night Snack - most likely from Pleasure Your Palate" at bounding box center [429, 208] width 555 height 12
drag, startPoint x: 217, startPoint y: 220, endPoint x: 162, endPoint y: 218, distance: 55.2
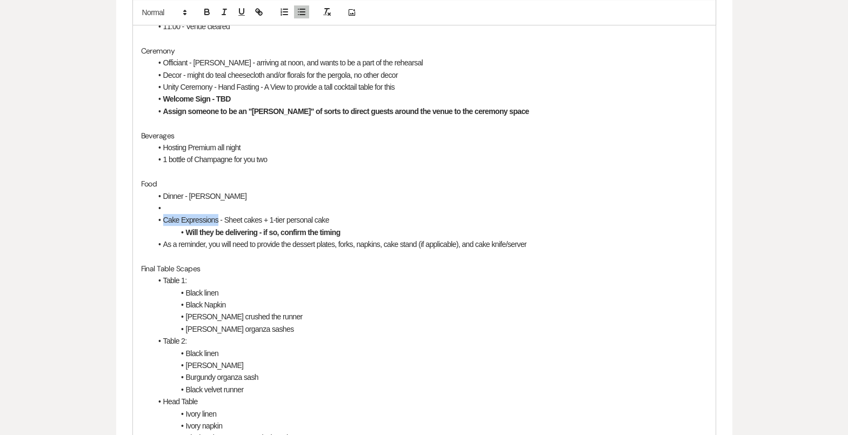
click at [162, 218] on li "Cake Expressions - Sheet cakes + 1-tier personal cake" at bounding box center [429, 220] width 555 height 12
click at [165, 206] on li "To enrich screen reader interactions, please activate Accessibility in Grammarl…" at bounding box center [429, 208] width 555 height 12
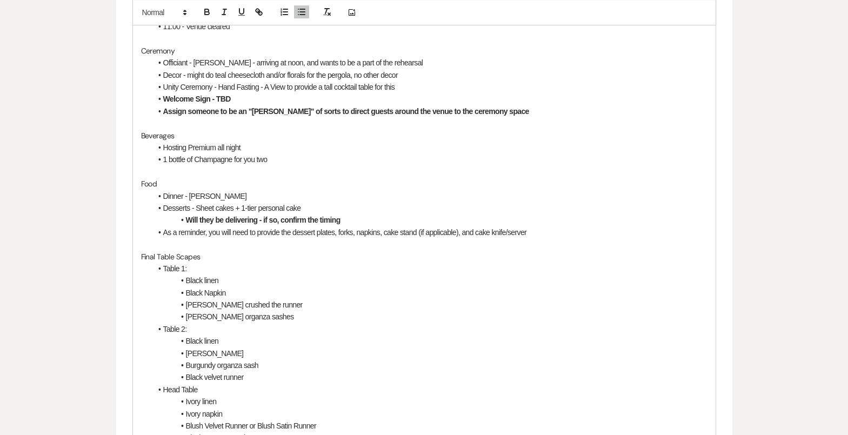
click at [198, 207] on li "Desserts - Sheet cakes + 1-tier personal cake" at bounding box center [429, 208] width 555 height 12
drag, startPoint x: 244, startPoint y: 206, endPoint x: 288, endPoint y: 210, distance: 43.9
click at [289, 210] on li "Desserts - Sheet cakes + 1-tier personal cake" at bounding box center [429, 208] width 555 height 12
click at [303, 210] on li "Desserts - Sheet cakes + 1-tier personal cake" at bounding box center [429, 208] width 555 height 12
drag, startPoint x: 303, startPoint y: 209, endPoint x: 243, endPoint y: 207, distance: 60.0
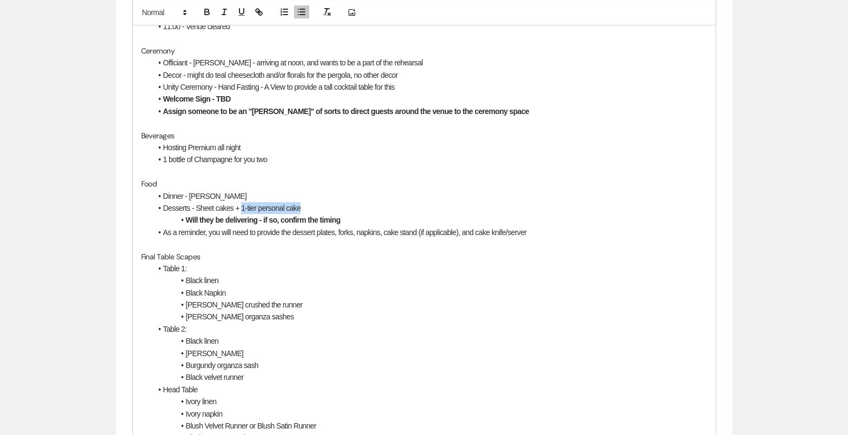
click at [243, 207] on li "Desserts - Sheet cakes + 1-tier personal cake" at bounding box center [429, 208] width 555 height 12
click at [233, 206] on li "Desserts - Sheet cakes + Cannolis" at bounding box center [429, 208] width 555 height 12
click at [305, 211] on li "Desserts - Sheet cakes (Costco) + Cannolis" at bounding box center [429, 208] width 555 height 12
drag, startPoint x: 351, startPoint y: 220, endPoint x: 187, endPoint y: 217, distance: 163.7
click at [187, 217] on li "Will they be delivering - if so, confirm the timing" at bounding box center [429, 220] width 555 height 12
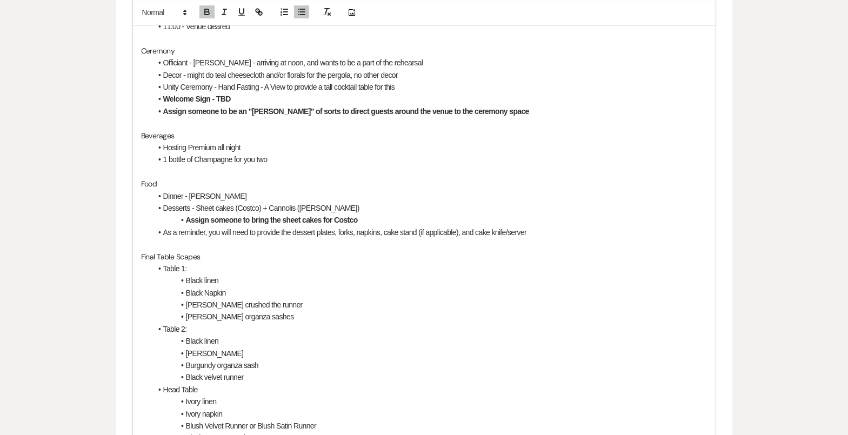
click at [331, 218] on strong "Assign someone to bring the sheet cakes for Costco" at bounding box center [272, 220] width 172 height 9
click at [382, 219] on li "Assign someone to bring the sheet cakes from Costco" at bounding box center [429, 220] width 555 height 12
drag, startPoint x: 385, startPoint y: 230, endPoint x: 463, endPoint y: 233, distance: 77.9
click at [464, 233] on li "As a reminder, you will need to provide the dessert plates, forks, napkins, cak…" at bounding box center [429, 232] width 555 height 12
click at [476, 231] on li "As a reminder, you will need to provide the dessert plates, forks, napkins, and…" at bounding box center [429, 232] width 555 height 12
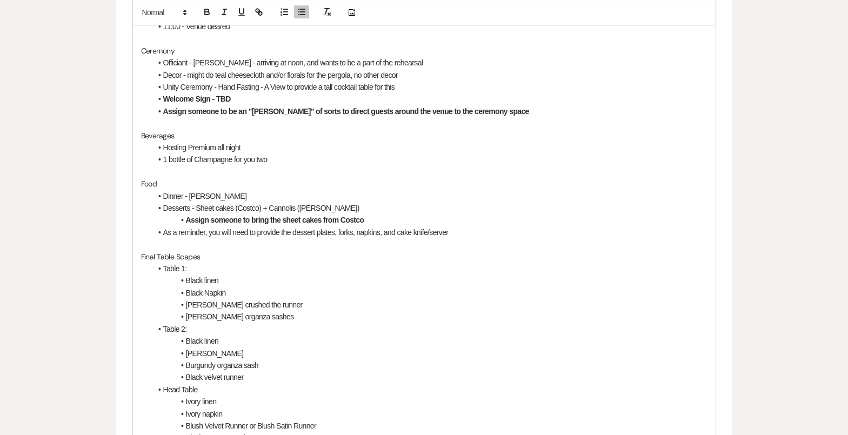
click at [373, 216] on li "Assign someone to bring the sheet cakes from Costco" at bounding box center [429, 220] width 555 height 12
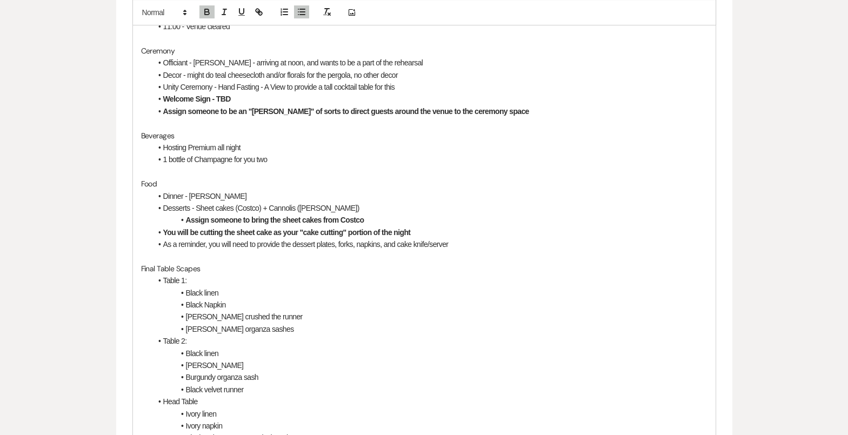
click at [495, 202] on li "Desserts - Sheet cakes (Costco) + Cannolis ([PERSON_NAME])" at bounding box center [429, 208] width 555 height 12
drag, startPoint x: 433, startPoint y: 227, endPoint x: 150, endPoint y: 227, distance: 283.7
click at [150, 227] on div "Hello! Thank you for coming in [DATE] to meet! We are in our final push to the …" at bounding box center [424, 154] width 582 height 812
click at [203, 8] on icon "button" at bounding box center [207, 13] width 10 height 10
click at [288, 270] on p "Final Table Scapes" at bounding box center [424, 269] width 566 height 12
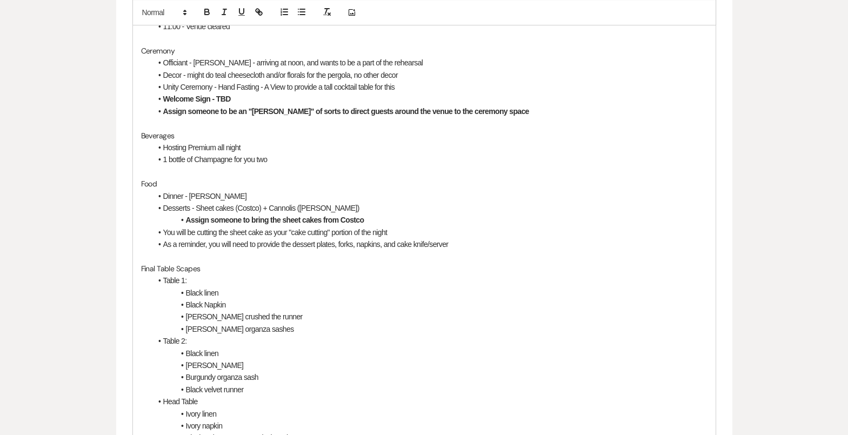
click at [196, 277] on li "Table 1:" at bounding box center [429, 280] width 555 height 12
click at [211, 266] on p "Final Table Scapes" at bounding box center [424, 269] width 566 height 12
click at [169, 281] on li "Table 1:" at bounding box center [429, 280] width 555 height 12
click at [164, 279] on li "Table 1:" at bounding box center [429, 280] width 555 height 12
click at [199, 276] on li "Table 1:" at bounding box center [429, 280] width 555 height 12
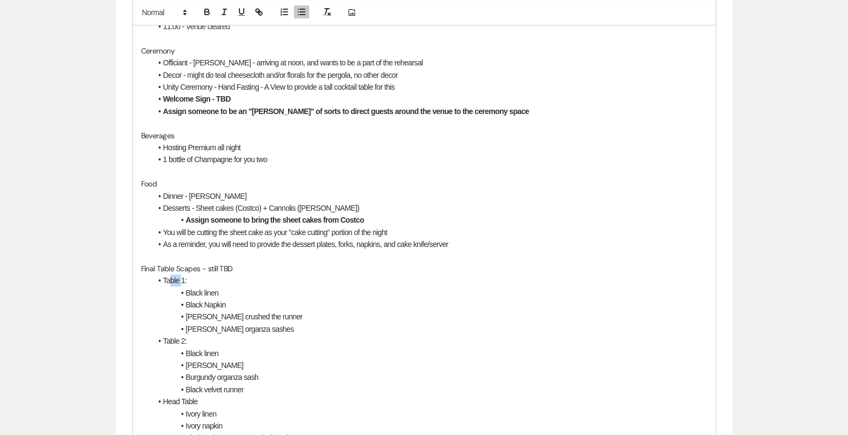
drag, startPoint x: 181, startPoint y: 280, endPoint x: 168, endPoint y: 278, distance: 13.1
click at [168, 279] on li "Table 1:" at bounding box center [429, 280] width 555 height 12
click at [200, 287] on li "Black linen" at bounding box center [429, 293] width 555 height 12
click at [187, 290] on li "Black linen" at bounding box center [429, 293] width 555 height 12
drag, startPoint x: 230, startPoint y: 303, endPoint x: 185, endPoint y: 302, distance: 44.9
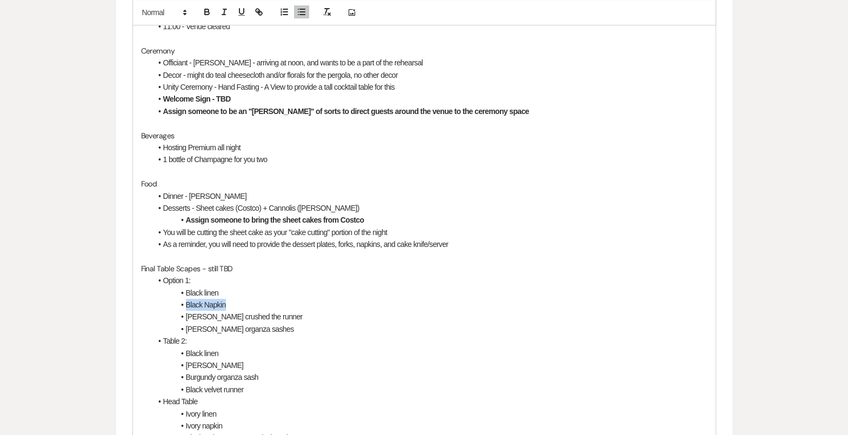
click at [185, 303] on li "Black Napkin" at bounding box center [429, 305] width 555 height 12
drag, startPoint x: 266, startPoint y: 317, endPoint x: 186, endPoint y: 318, distance: 80.0
click at [186, 318] on li "[PERSON_NAME] crushed the runner" at bounding box center [429, 317] width 555 height 12
drag, startPoint x: 258, startPoint y: 329, endPoint x: 183, endPoint y: 327, distance: 75.7
click at [183, 328] on li "[PERSON_NAME] organza sashes" at bounding box center [429, 329] width 555 height 12
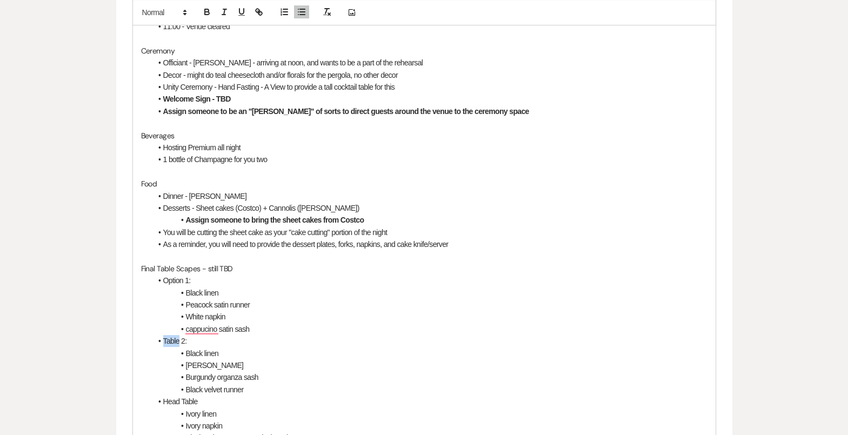
drag, startPoint x: 178, startPoint y: 339, endPoint x: 163, endPoint y: 339, distance: 15.1
click at [163, 339] on li "Table 2:" at bounding box center [429, 341] width 555 height 12
click at [227, 349] on li "Black linen" at bounding box center [429, 353] width 555 height 12
drag, startPoint x: 247, startPoint y: 364, endPoint x: 185, endPoint y: 365, distance: 62.7
click at [185, 365] on li "[PERSON_NAME]" at bounding box center [429, 365] width 555 height 12
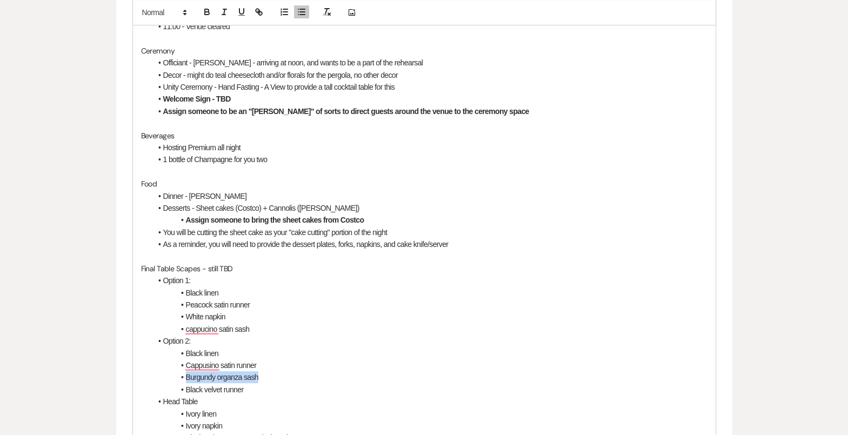
drag, startPoint x: 266, startPoint y: 378, endPoint x: 187, endPoint y: 379, distance: 78.9
click at [187, 379] on li "Burgundy organza sash" at bounding box center [429, 377] width 555 height 12
click at [197, 376] on li "Whote napkin" at bounding box center [429, 377] width 555 height 12
click at [246, 381] on li "White napkin" at bounding box center [429, 377] width 555 height 12
drag, startPoint x: 250, startPoint y: 387, endPoint x: 186, endPoint y: 388, distance: 63.8
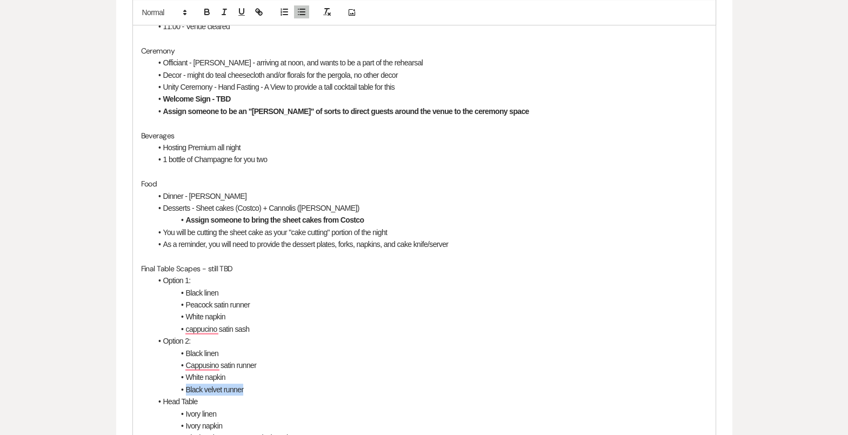
click at [186, 388] on li "Black velvet runner" at bounding box center [429, 390] width 555 height 12
click at [270, 303] on li "Peacock satin runner" at bounding box center [429, 305] width 555 height 12
click at [269, 331] on li "cappucino satin sash" at bounding box center [429, 329] width 555 height 12
click at [220, 329] on li "cappucino satin sash" at bounding box center [429, 329] width 555 height 12
click at [210, 364] on li "Cappusino satin runner" at bounding box center [429, 365] width 555 height 12
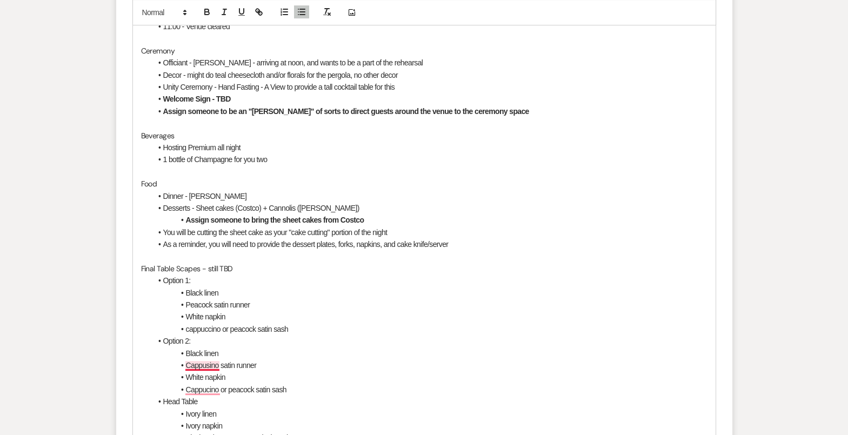
click at [215, 365] on li "Cappusino satin runner" at bounding box center [429, 365] width 555 height 12
click at [210, 384] on li "Cappucino or peacock satin sash" at bounding box center [429, 390] width 555 height 12
drag, startPoint x: 232, startPoint y: 371, endPoint x: 185, endPoint y: 370, distance: 47.0
click at [185, 371] on li "White napkin" at bounding box center [429, 377] width 555 height 12
copy li "White napkin"
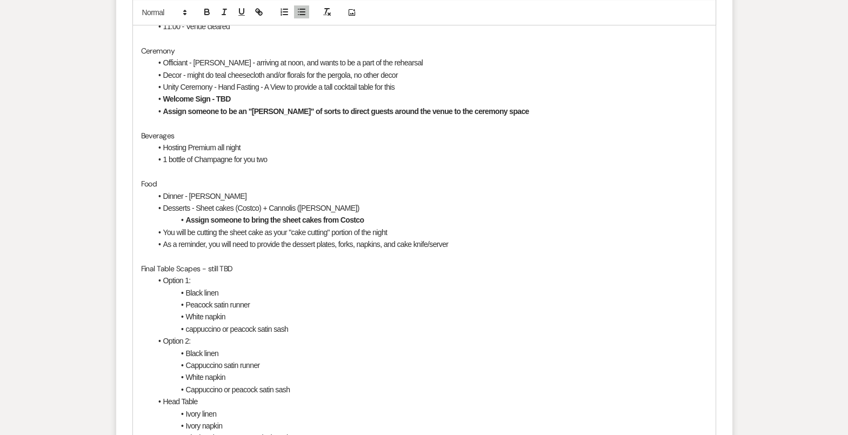
click at [243, 353] on li "Black linen" at bounding box center [429, 353] width 555 height 12
drag, startPoint x: 237, startPoint y: 388, endPoint x: 171, endPoint y: 388, distance: 65.9
click at [171, 388] on li "White napkin" at bounding box center [429, 390] width 555 height 12
click at [307, 388] on li "Cappuccino or peacock satin sash" at bounding box center [429, 390] width 555 height 12
click at [233, 391] on li "Cappuccino or peacock satin sash" at bounding box center [429, 390] width 555 height 12
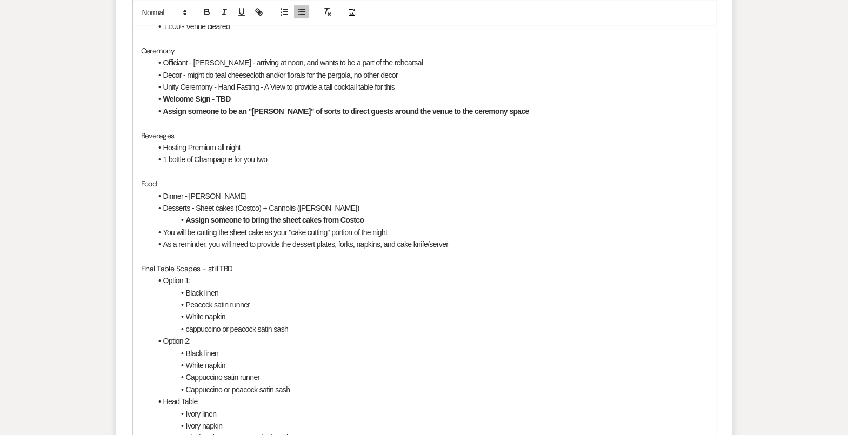
click at [301, 384] on li "Cappuccino or peacock satin sash" at bounding box center [429, 390] width 555 height 12
click at [228, 388] on li "Cappuccino or peacock satin sash" at bounding box center [429, 390] width 555 height 12
click at [234, 388] on li "Cappuccino or peacock satin sash" at bounding box center [429, 390] width 555 height 12
click at [252, 390] on li "Cappuccino, peacock satin sash" at bounding box center [429, 390] width 555 height 12
click at [231, 324] on li "cappuccino or peacock satin sash" at bounding box center [429, 329] width 555 height 12
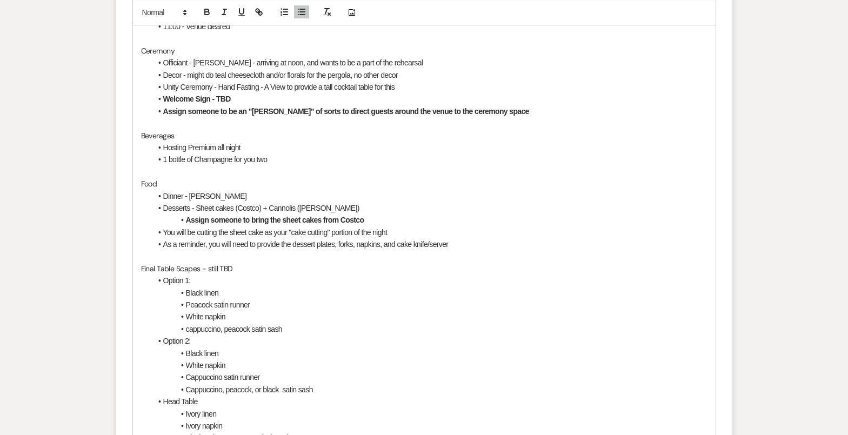
click at [254, 326] on li "cappuccino, peacock satin sash" at bounding box center [429, 329] width 555 height 12
click at [275, 363] on li "White napkin" at bounding box center [429, 365] width 555 height 12
drag, startPoint x: 225, startPoint y: 315, endPoint x: 187, endPoint y: 315, distance: 37.8
click at [187, 315] on li "White napkin" at bounding box center [429, 317] width 555 height 12
copy li "White napkin"
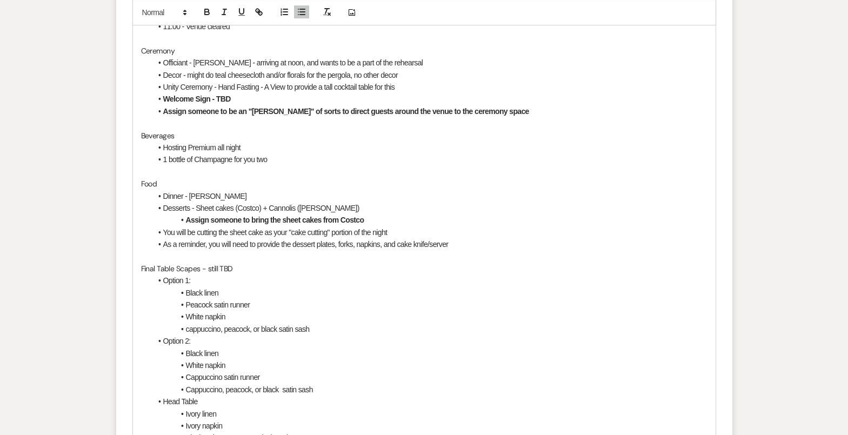
click at [225, 289] on li "Black linen" at bounding box center [429, 293] width 555 height 12
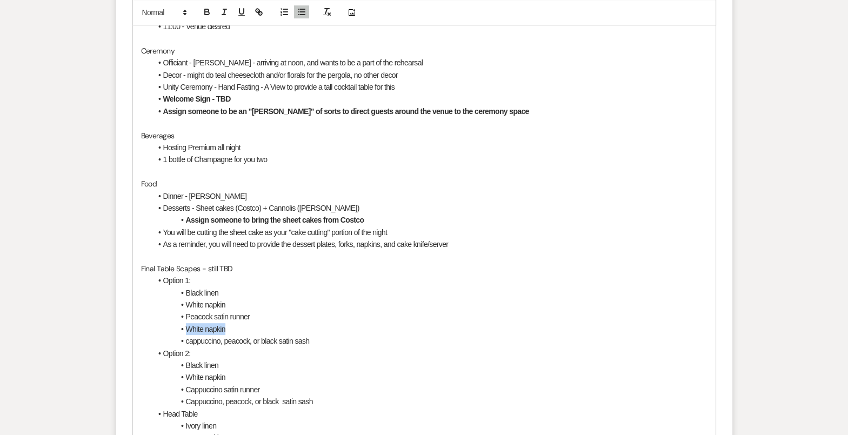
drag, startPoint x: 231, startPoint y: 323, endPoint x: 173, endPoint y: 321, distance: 57.3
click at [173, 323] on li "White napkin" at bounding box center [429, 329] width 555 height 12
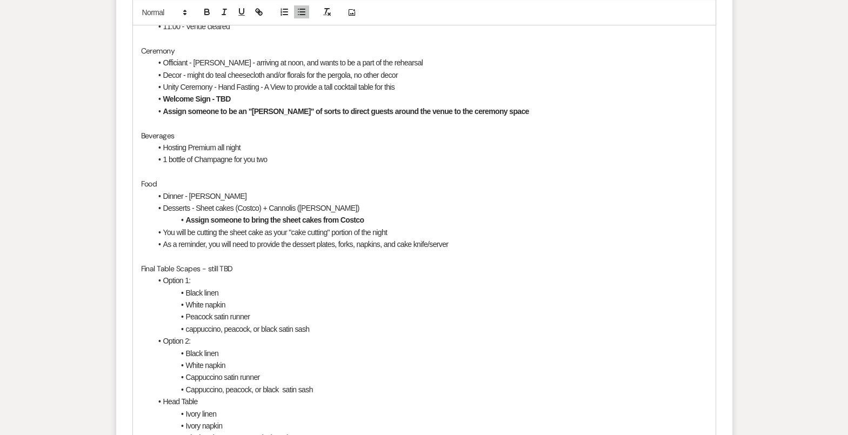
click at [189, 330] on li "cappuccino, peacock, or black satin sash" at bounding box center [429, 329] width 555 height 12
click at [264, 344] on li "Option 2:" at bounding box center [429, 341] width 555 height 12
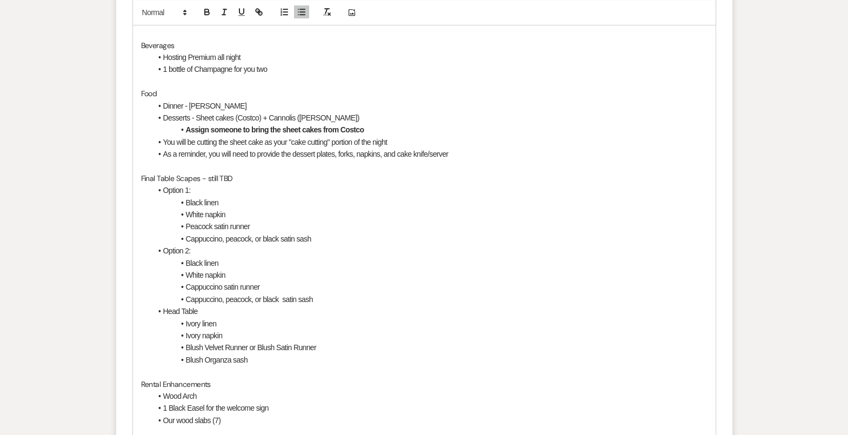
scroll to position [976, 0]
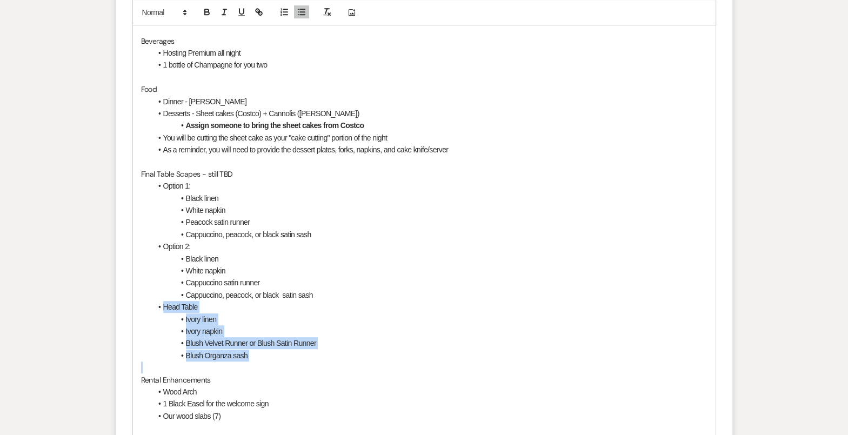
drag, startPoint x: 154, startPoint y: 304, endPoint x: 261, endPoint y: 359, distance: 120.3
click at [261, 359] on div "Hello! Thank you for coming in [DATE] to meet! We are in our final push to the …" at bounding box center [424, 59] width 582 height 812
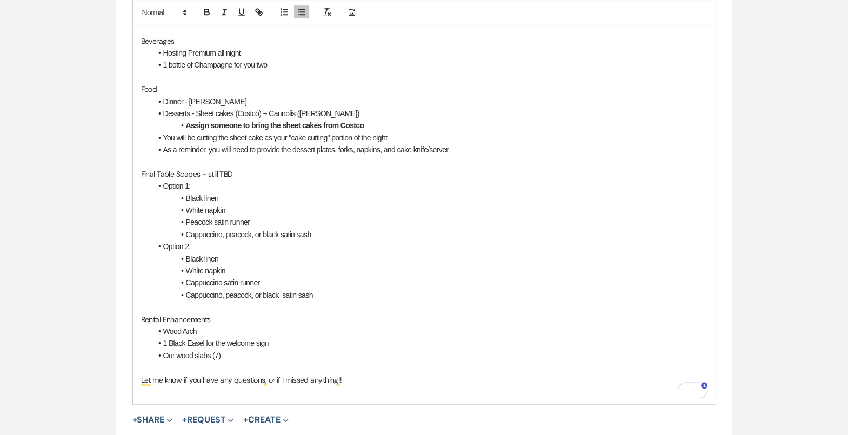
click at [205, 327] on li "Wood Arch" at bounding box center [429, 331] width 555 height 12
drag, startPoint x: 201, startPoint y: 328, endPoint x: 164, endPoint y: 325, distance: 37.4
click at [164, 326] on li "Wood Arch" at bounding box center [429, 331] width 555 height 12
click at [194, 327] on li "West Wall Backdrop" at bounding box center [429, 331] width 555 height 12
click at [256, 346] on li "1 Black Easel for the welcome sign" at bounding box center [429, 343] width 555 height 12
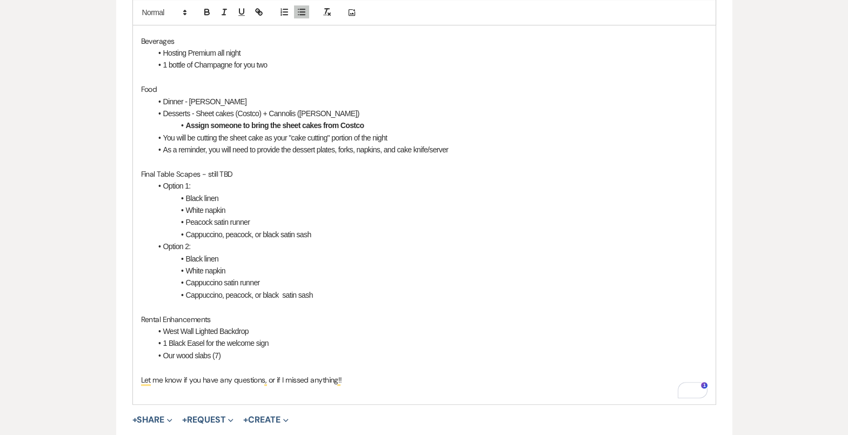
click at [216, 316] on p "Rental Enhancements" at bounding box center [424, 319] width 566 height 12
drag, startPoint x: 163, startPoint y: 341, endPoint x: 227, endPoint y: 352, distance: 65.2
click at [228, 352] on ul "West Wall Lighted Backdrop 1 Black Easel for the welcome sign Our wood slabs (7)" at bounding box center [429, 343] width 555 height 36
click at [302, 13] on icon "button" at bounding box center [302, 13] width 10 height 10
drag, startPoint x: 184, startPoint y: 340, endPoint x: 159, endPoint y: 338, distance: 24.9
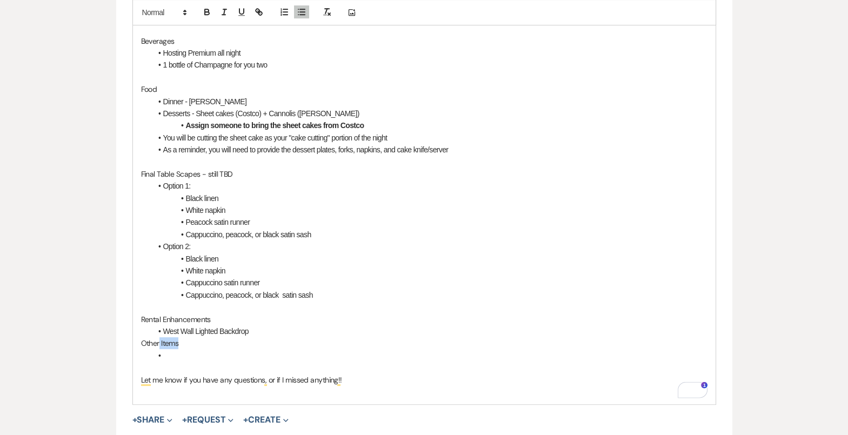
click at [159, 339] on p "Other Items" at bounding box center [424, 343] width 566 height 12
click at [170, 359] on li "To enrich screen reader interactions, please activate Accessibility in Grammarl…" at bounding box center [429, 356] width 555 height 12
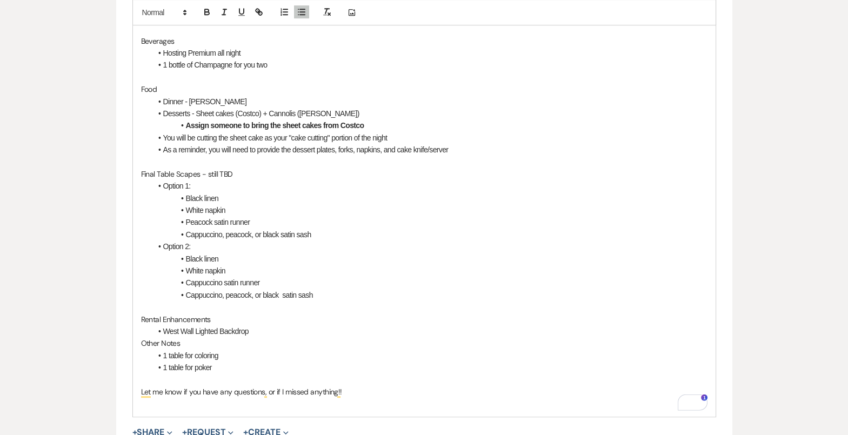
click at [228, 352] on li "1 table for coloring" at bounding box center [429, 356] width 555 height 12
click at [240, 367] on li "1 table for poker" at bounding box center [429, 367] width 555 height 12
click at [377, 392] on p "Let me know if you have any questions, or if I missed anything!!" at bounding box center [424, 392] width 566 height 12
click at [141, 342] on p "Other Notes" at bounding box center [424, 343] width 566 height 12
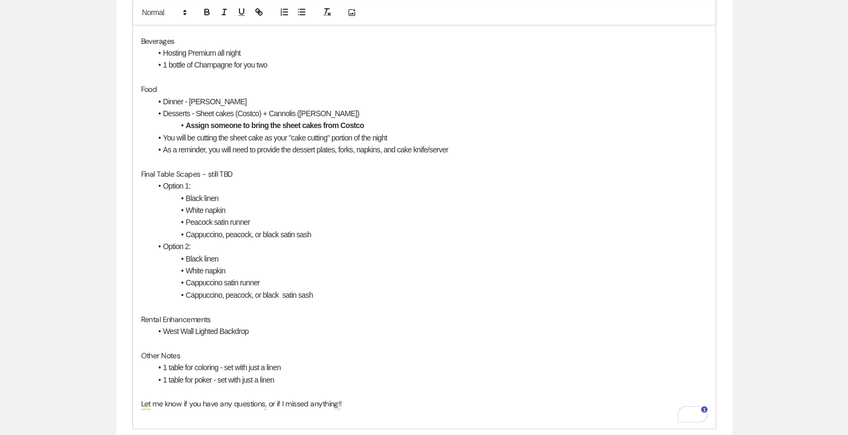
click at [369, 400] on p "Let me know if you have any questions, or if I missed anything!!" at bounding box center [424, 404] width 566 height 12
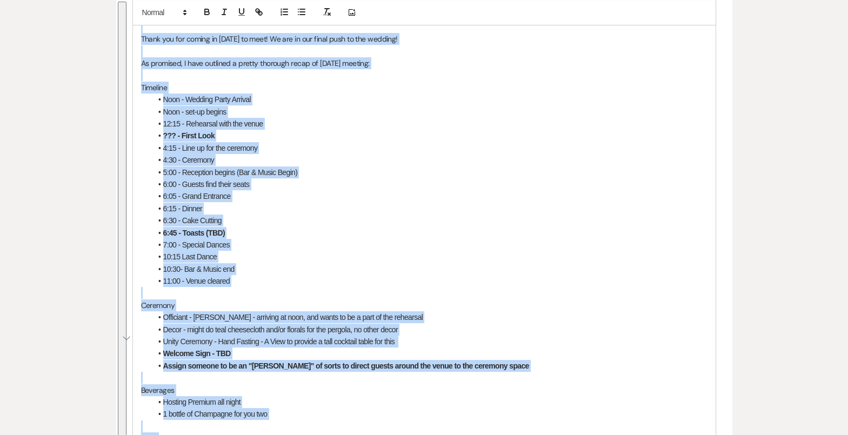
scroll to position [503, 0]
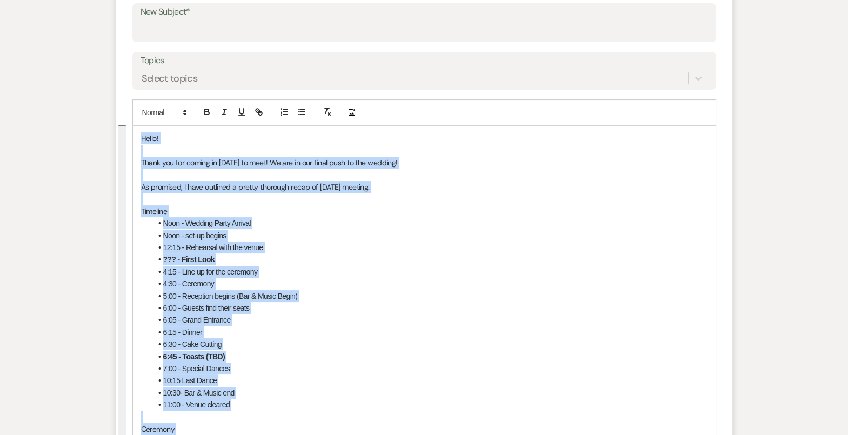
drag, startPoint x: 369, startPoint y: 400, endPoint x: 135, endPoint y: 120, distance: 364.7
copy div "Lorem! Ipsum dol sit ametco ad elitseddo ei temp! In utl et dol magna aliq en a…"
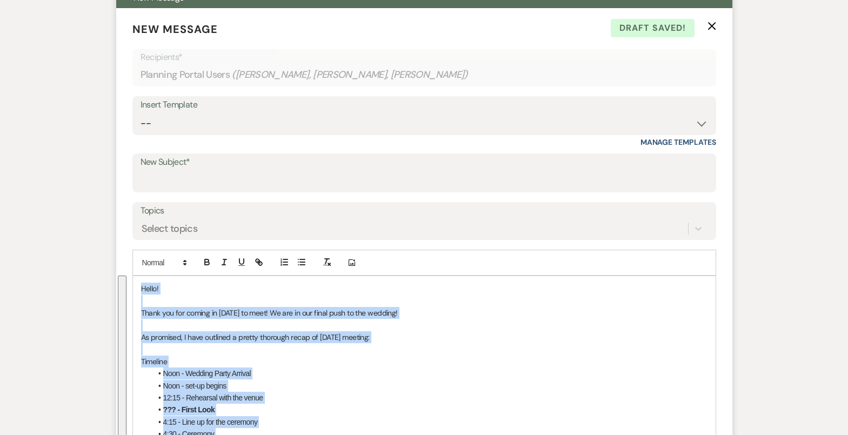
scroll to position [284, 0]
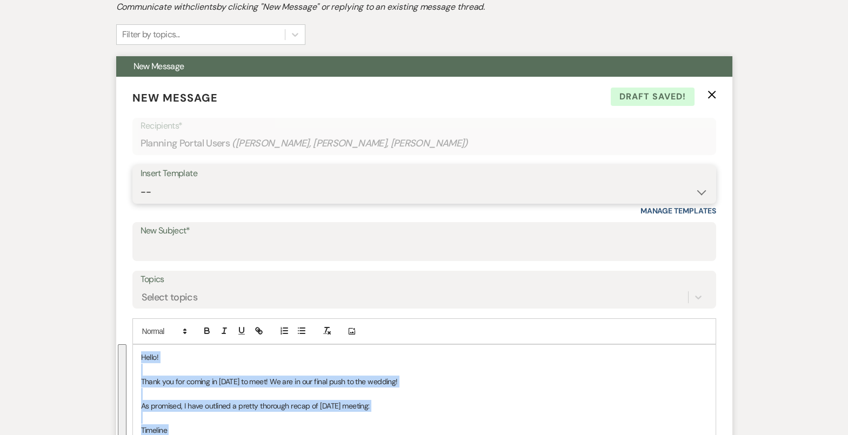
click at [189, 184] on select "-- Tour Confirmation Contract (Pre-Booked Leads) Out of office Inquiry Email Al…" at bounding box center [423, 192] width 567 height 21
select select "4142"
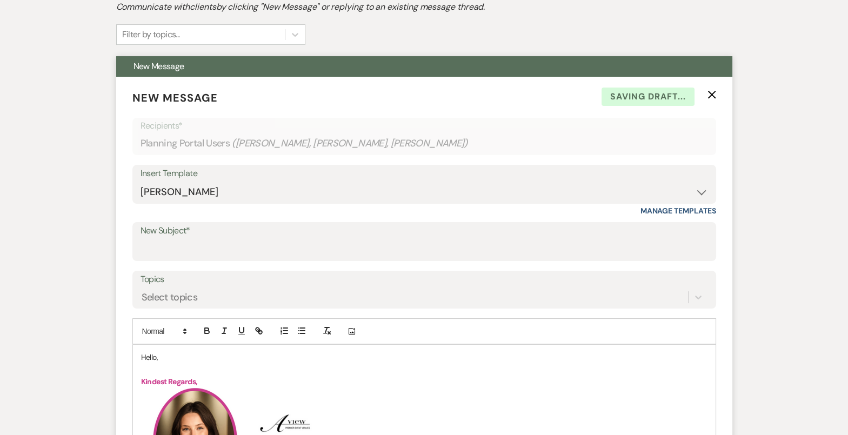
click at [150, 352] on p "Hello," at bounding box center [424, 357] width 566 height 12
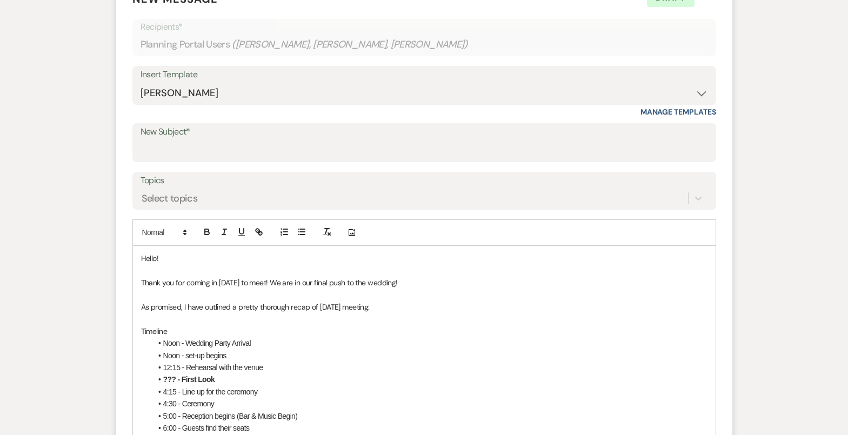
scroll to position [381, 0]
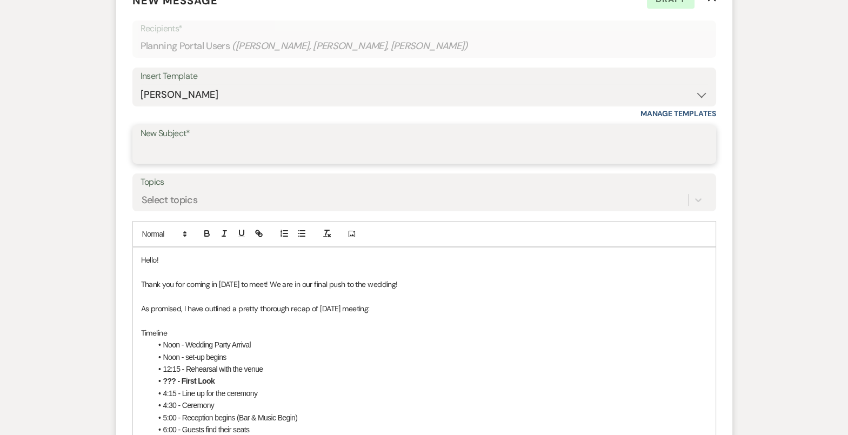
click at [248, 146] on input "New Subject*" at bounding box center [423, 152] width 567 height 21
type input "Thanks for Meeting - 3 Month Recap!!"
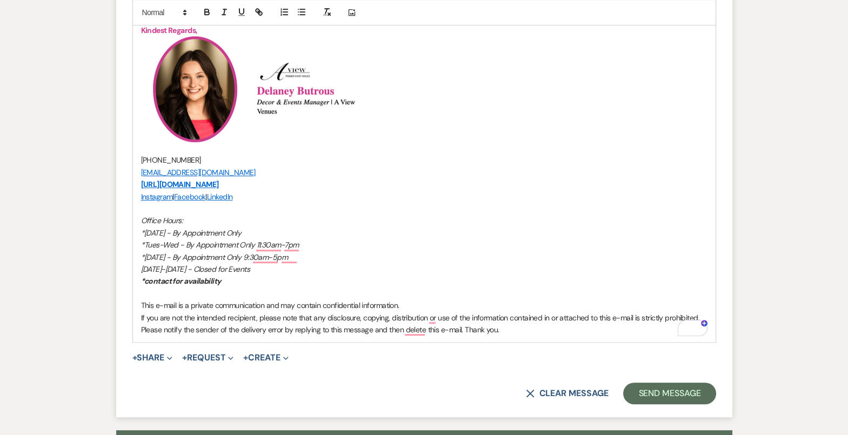
scroll to position [1557, 0]
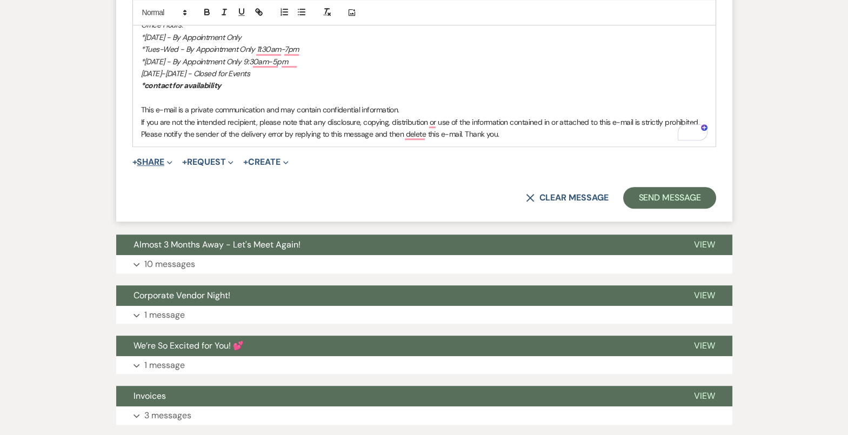
click at [154, 164] on button "+ Share Expand" at bounding box center [152, 162] width 41 height 9
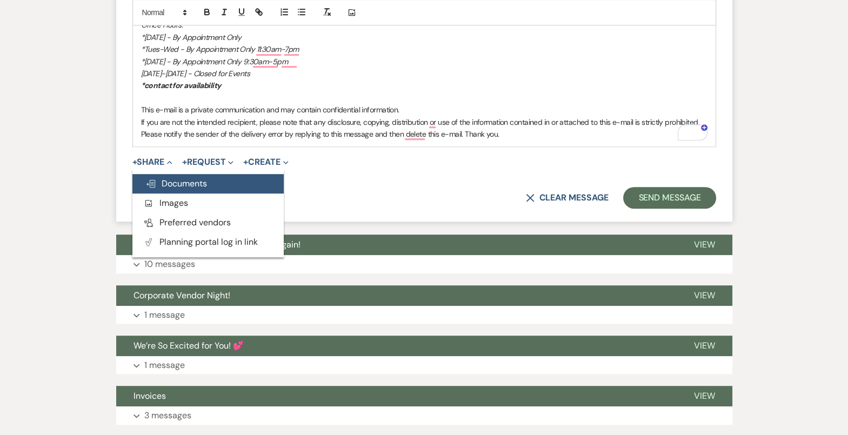
click at [186, 186] on span "Doc Upload Documents" at bounding box center [176, 183] width 62 height 11
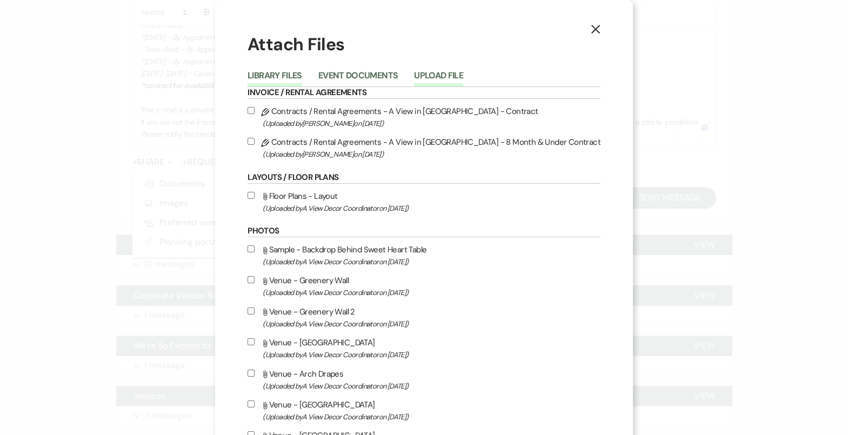
click at [452, 75] on button "Upload File" at bounding box center [438, 78] width 49 height 15
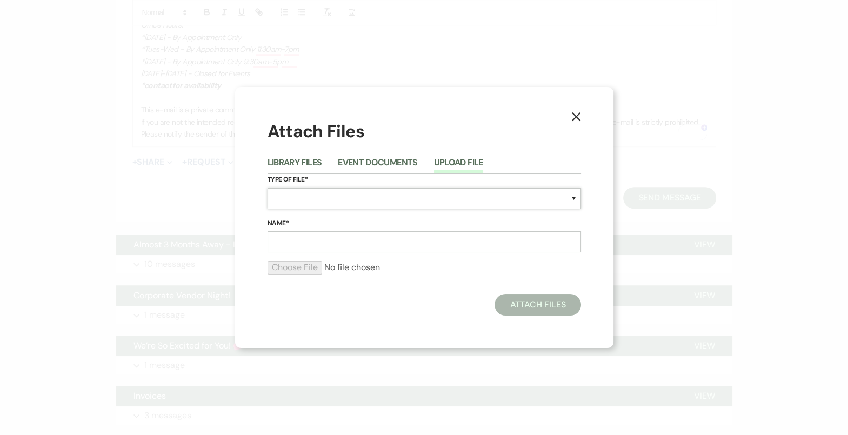
click at [344, 197] on select "Special Event Insurance Vendor Certificate of Insurance Contracts / Rental Agre…" at bounding box center [423, 198] width 313 height 21
select select "22"
click at [339, 235] on input "Name*" at bounding box center [423, 241] width 313 height 21
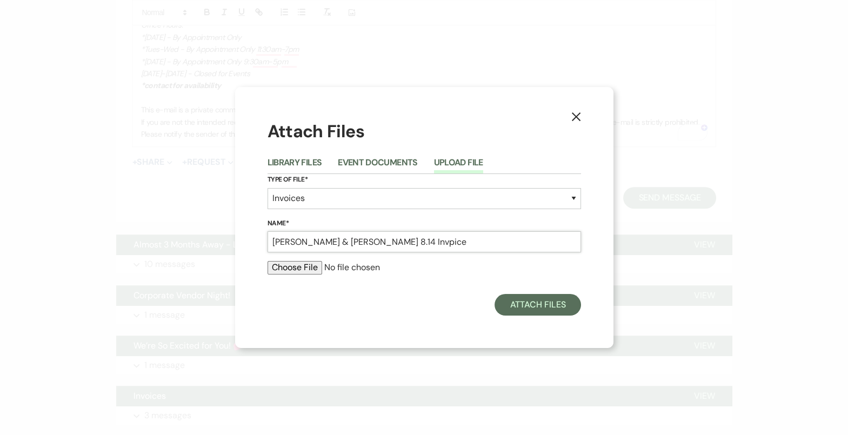
click at [361, 245] on input "[PERSON_NAME] & [PERSON_NAME] 8.14 Invpice" at bounding box center [423, 241] width 313 height 21
type input "[PERSON_NAME] & [PERSON_NAME] 8.14 Invoice"
click at [302, 269] on input "file" at bounding box center [423, 267] width 313 height 13
type input "C:\fakepath\job_invoice_1117433.pdf"
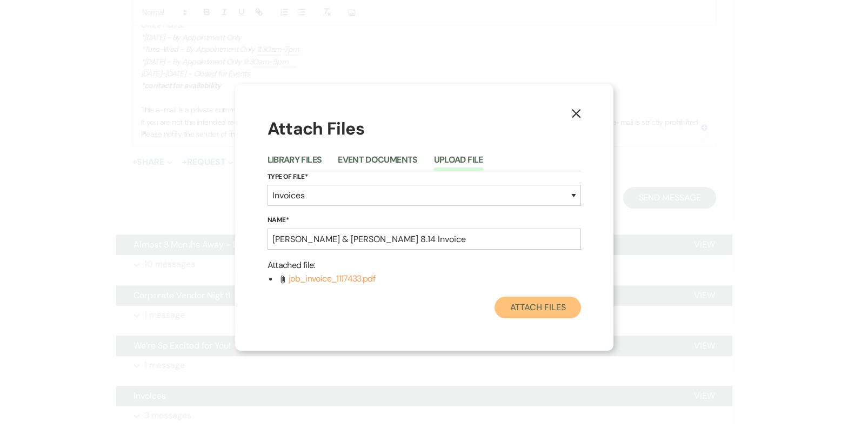
click at [547, 306] on button "Attach Files" at bounding box center [537, 308] width 86 height 22
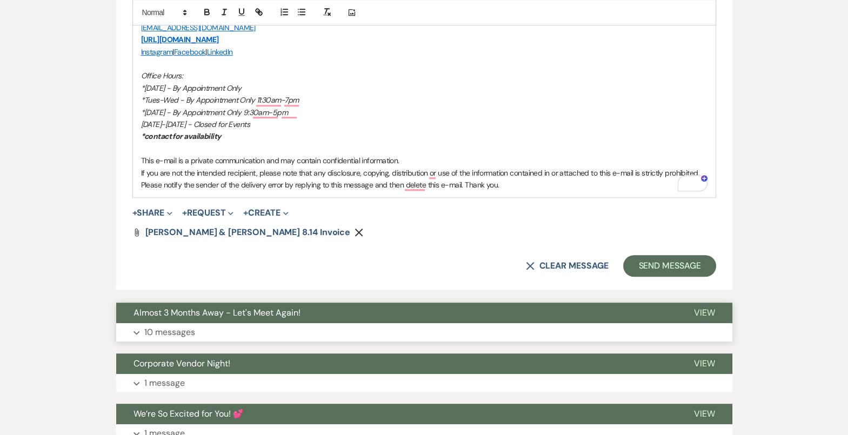
scroll to position [1518, 0]
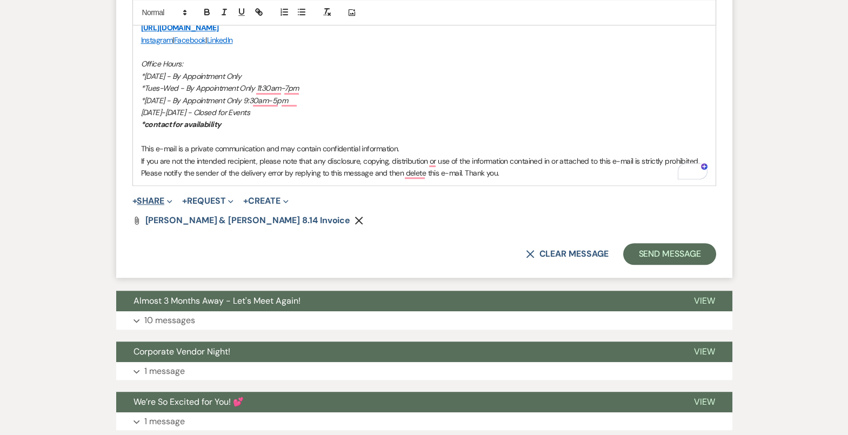
click at [162, 200] on button "+ Share Expand" at bounding box center [152, 201] width 41 height 9
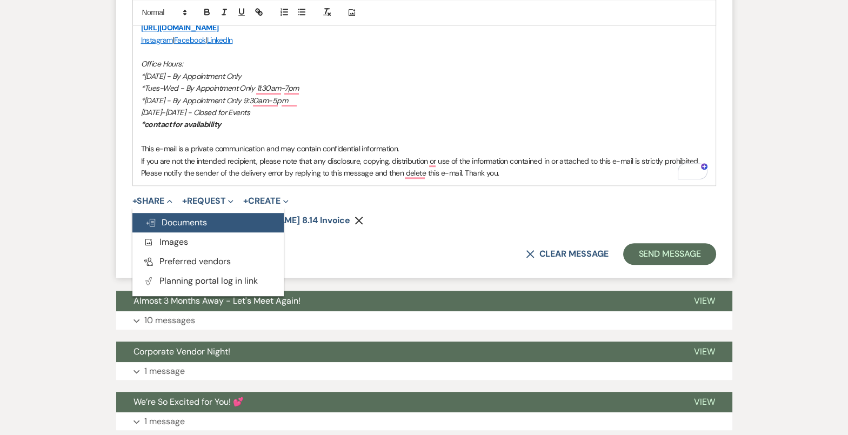
click at [172, 221] on span "Doc Upload Documents" at bounding box center [176, 222] width 62 height 11
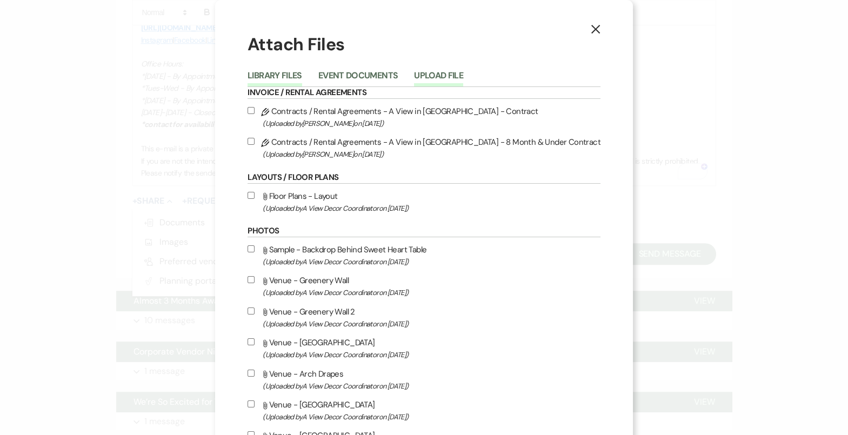
click at [463, 71] on button "Upload File" at bounding box center [438, 78] width 49 height 15
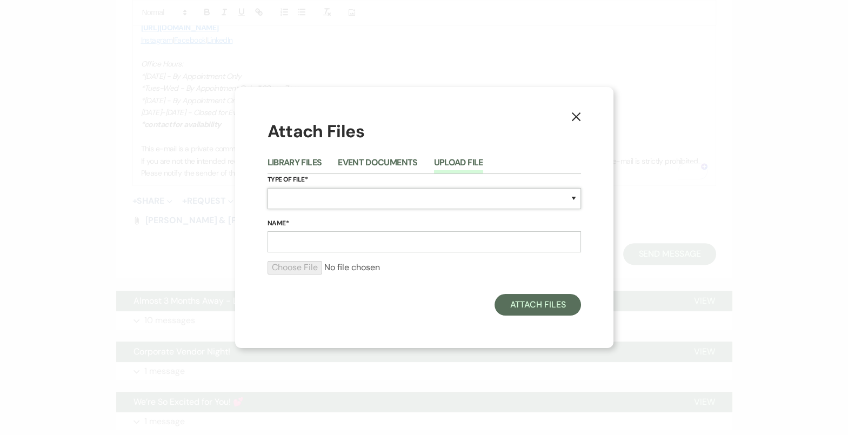
click at [359, 197] on select "Special Event Insurance Vendor Certificate of Insurance Contracts / Rental Agre…" at bounding box center [423, 198] width 313 height 21
select select "25"
click at [359, 247] on input "Name*" at bounding box center [423, 241] width 313 height 21
drag, startPoint x: 389, startPoint y: 244, endPoint x: 346, endPoint y: 243, distance: 42.7
click at [346, 243] on input "[PERSON_NAME] & [PERSON_NAME] 8.14 Invoice" at bounding box center [423, 241] width 313 height 21
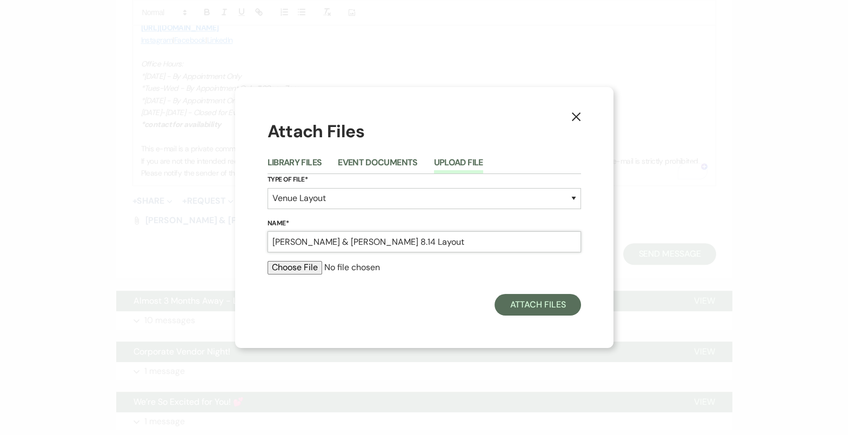
type input "[PERSON_NAME] & [PERSON_NAME] 8.14 Layout"
click at [287, 270] on input "file" at bounding box center [423, 267] width 313 height 13
type input "C:\fakepath\MainFloorfromRachelVoss.pdf"
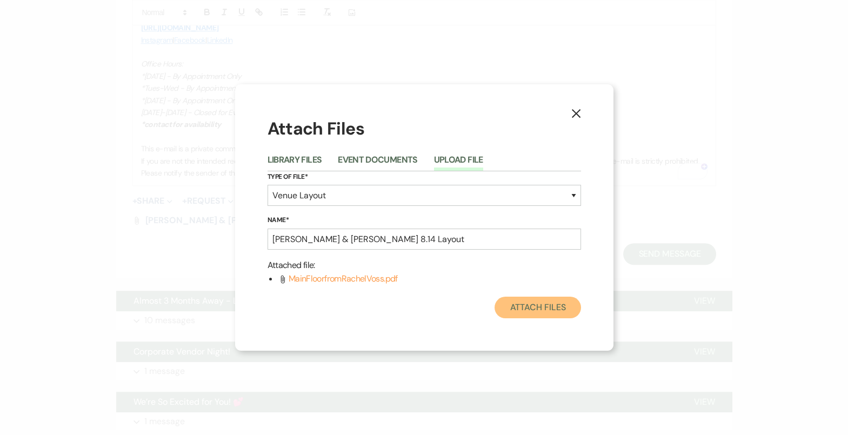
click at [530, 315] on button "Attach Files" at bounding box center [537, 308] width 86 height 22
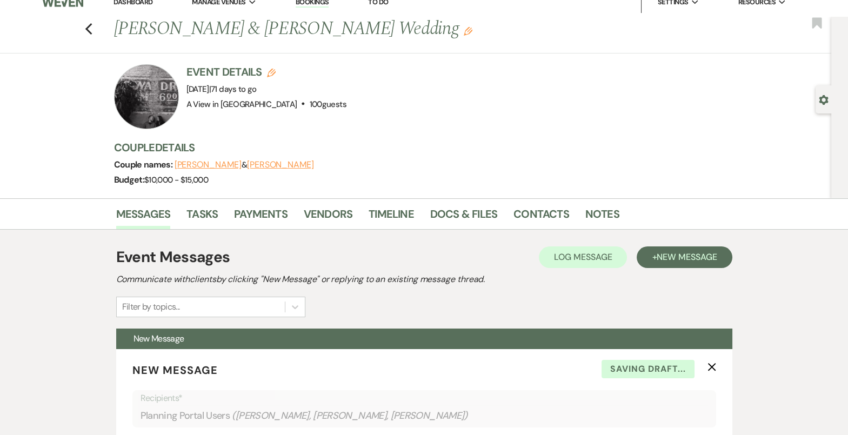
scroll to position [0, 0]
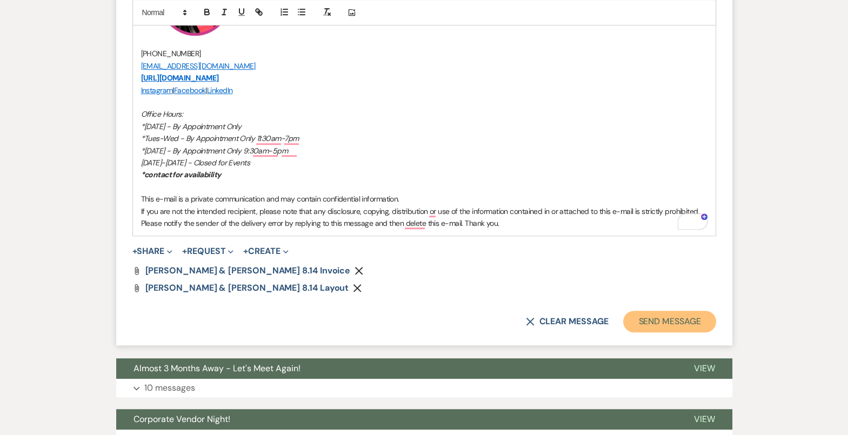
click at [680, 317] on button "Send Message" at bounding box center [669, 322] width 92 height 22
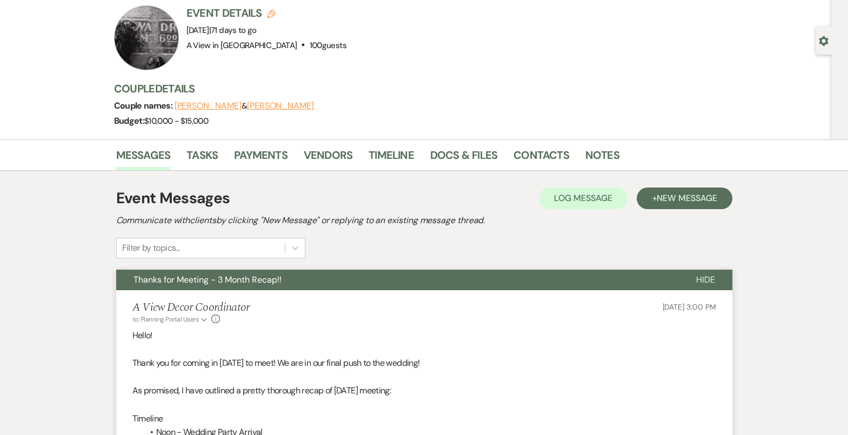
scroll to position [75, 0]
